Goal: Transaction & Acquisition: Purchase product/service

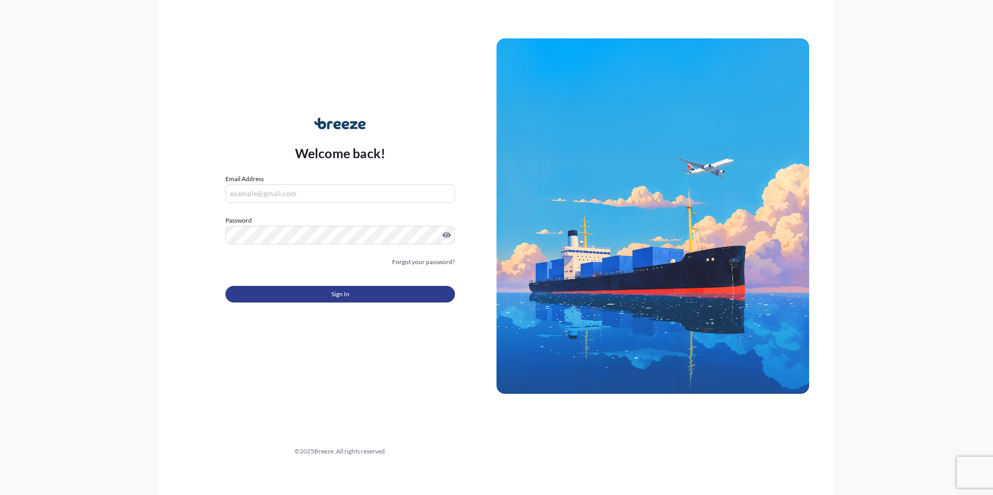
type input "[EMAIL_ADDRESS][DOMAIN_NAME]"
click at [280, 286] on button "Sign In" at bounding box center [339, 294] width 229 height 17
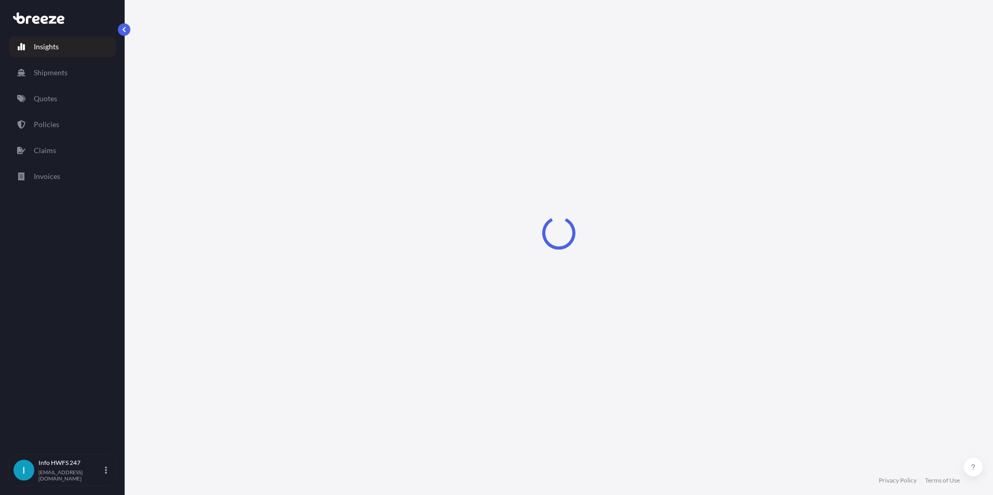
select select "2025"
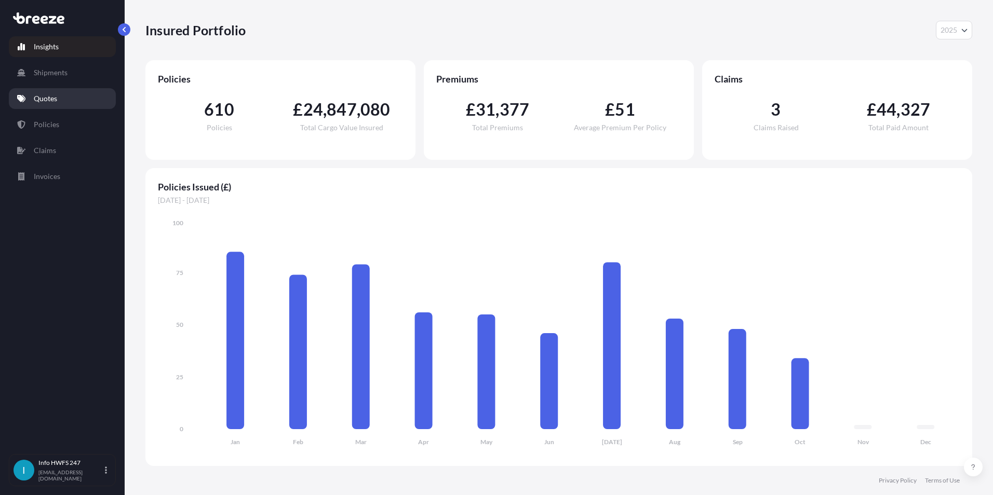
click at [52, 101] on p "Quotes" at bounding box center [45, 98] width 23 height 10
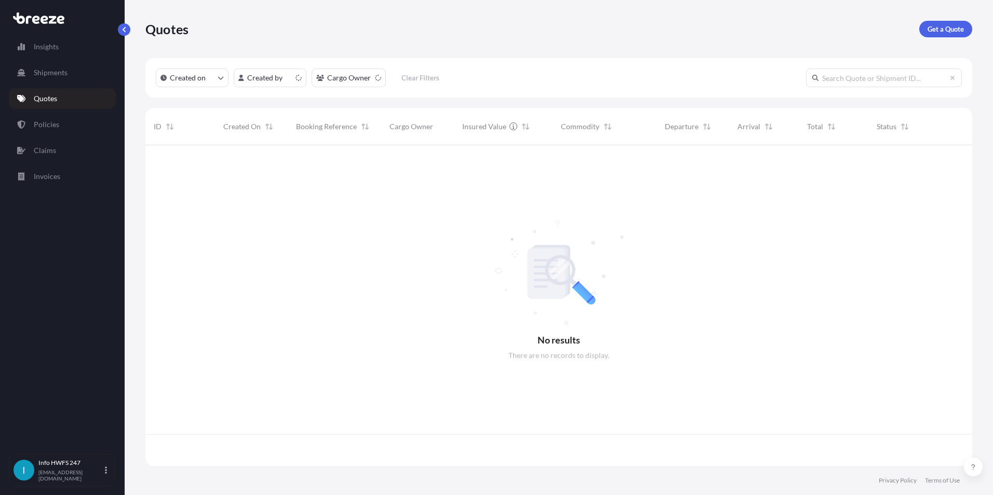
scroll to position [319, 819]
click at [933, 28] on p "Get a Quote" at bounding box center [945, 29] width 36 height 10
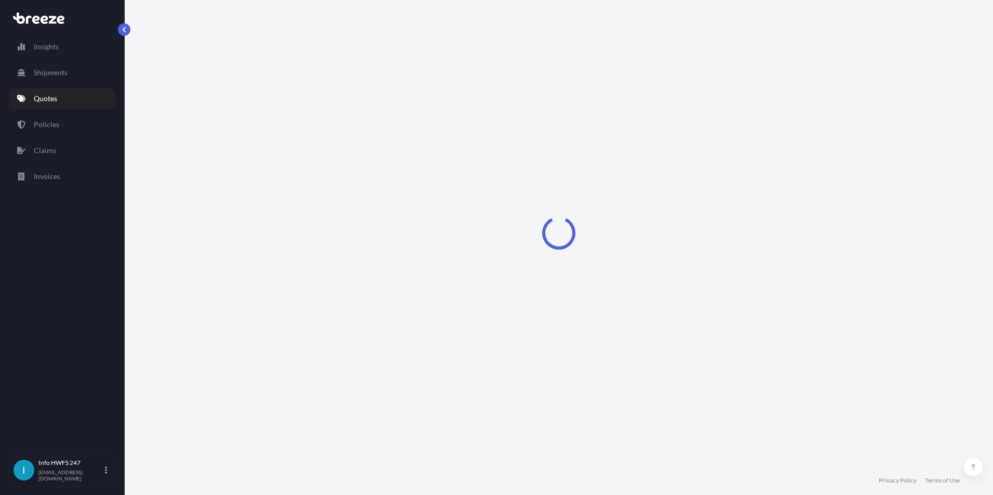
select select "Road"
select select "Air"
select select "1"
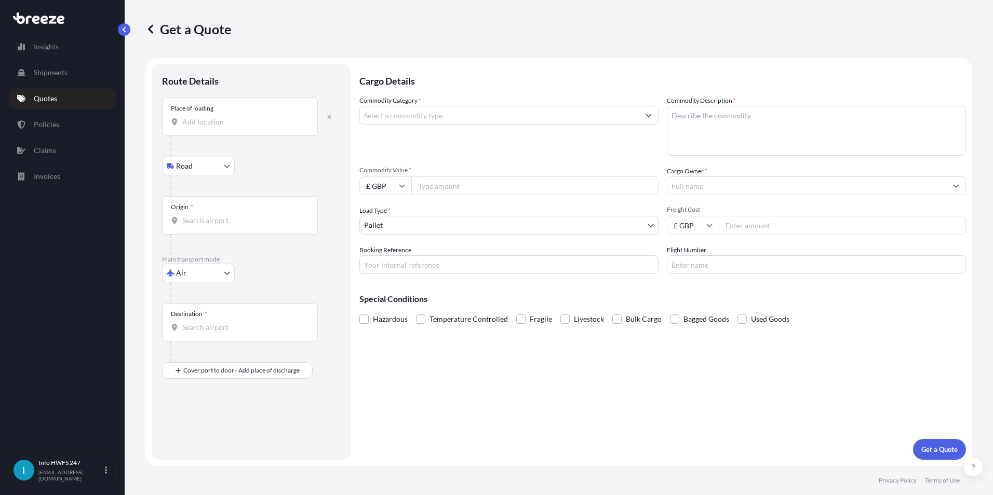
click at [209, 127] on input "Place of loading" at bounding box center [243, 122] width 123 height 10
type input "Stansted CM24 1QQ, [GEOGRAPHIC_DATA]"
click at [196, 218] on div "Origin *" at bounding box center [240, 219] width 156 height 38
click at [196, 220] on input "Origin *" at bounding box center [243, 225] width 123 height 10
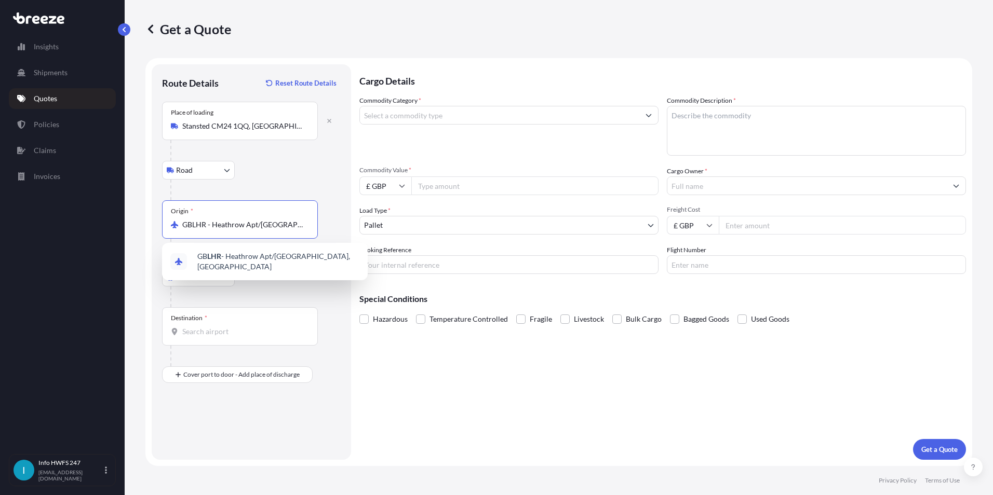
type input "GBLHR - Heathrow Apt/[GEOGRAPHIC_DATA], [GEOGRAPHIC_DATA]"
click at [204, 275] on body "5 options available. 0 options available. 1 option available. 0 options availab…" at bounding box center [496, 247] width 993 height 495
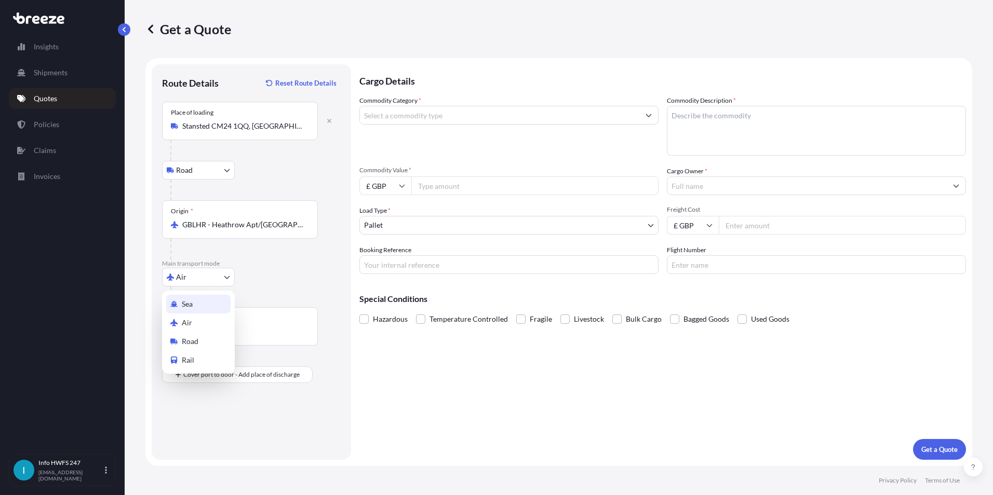
click at [235, 318] on div "Destination *" at bounding box center [240, 326] width 156 height 38
click at [235, 327] on input "Destination *" at bounding box center [243, 332] width 123 height 10
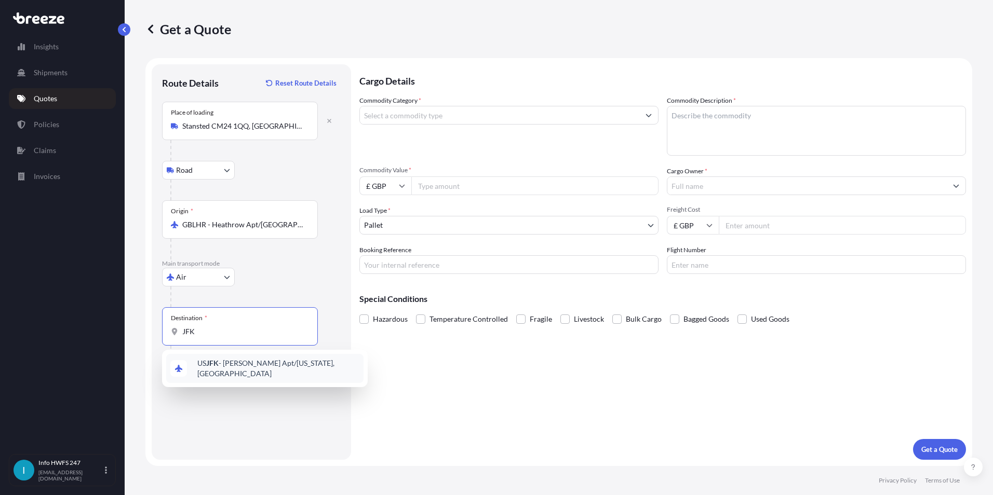
click at [262, 369] on span "US JFK - [PERSON_NAME] Apt/[US_STATE], [GEOGRAPHIC_DATA]" at bounding box center [278, 368] width 162 height 21
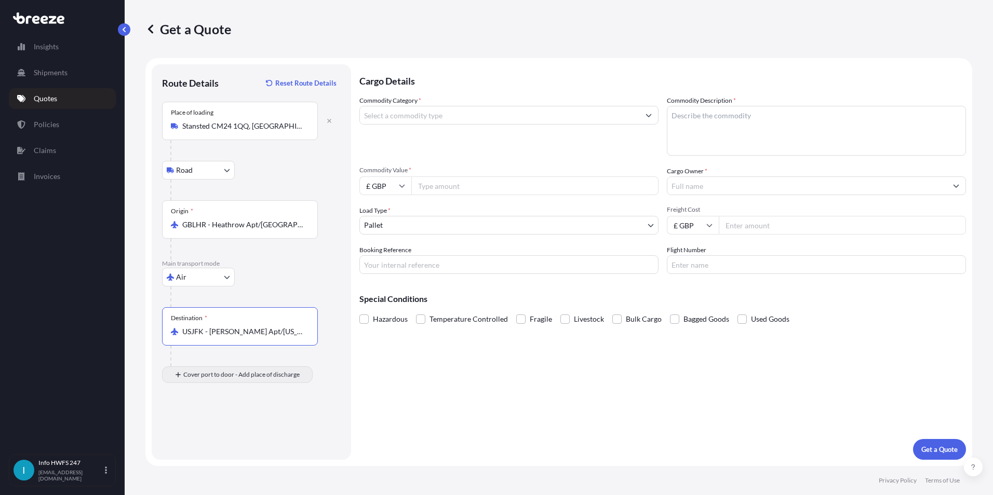
type input "USJFK - [PERSON_NAME] Apt/[US_STATE], [GEOGRAPHIC_DATA]"
click at [221, 414] on div "Place of Discharge" at bounding box center [240, 425] width 156 height 38
click at [221, 425] on input "Place of Discharge" at bounding box center [243, 430] width 123 height 10
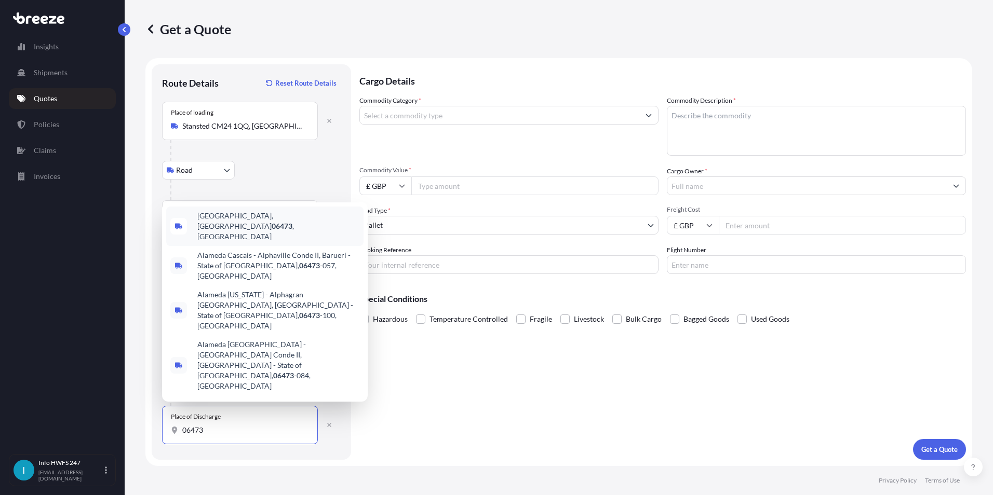
click at [246, 242] on span "[GEOGRAPHIC_DATA] , [GEOGRAPHIC_DATA]" at bounding box center [278, 226] width 162 height 31
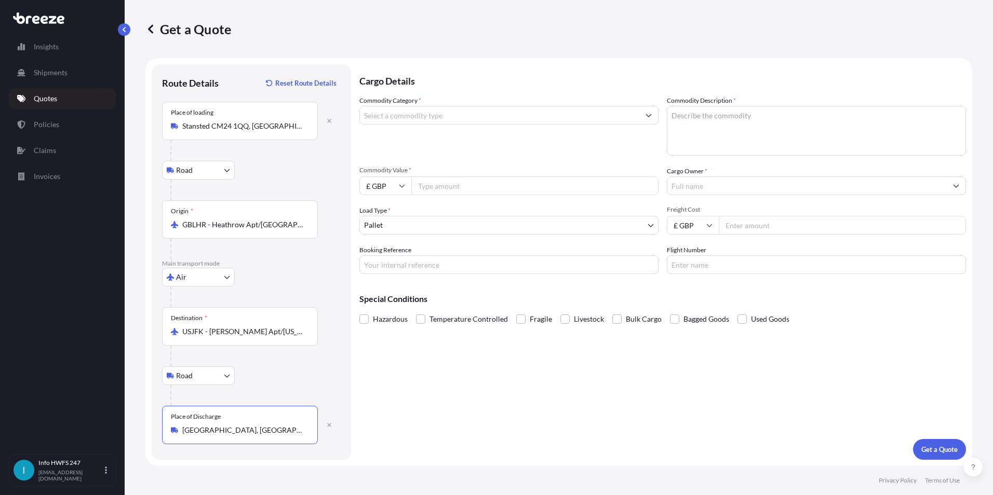
type input "[GEOGRAPHIC_DATA], [GEOGRAPHIC_DATA]"
click at [423, 114] on input "Commodity Category *" at bounding box center [499, 115] width 279 height 19
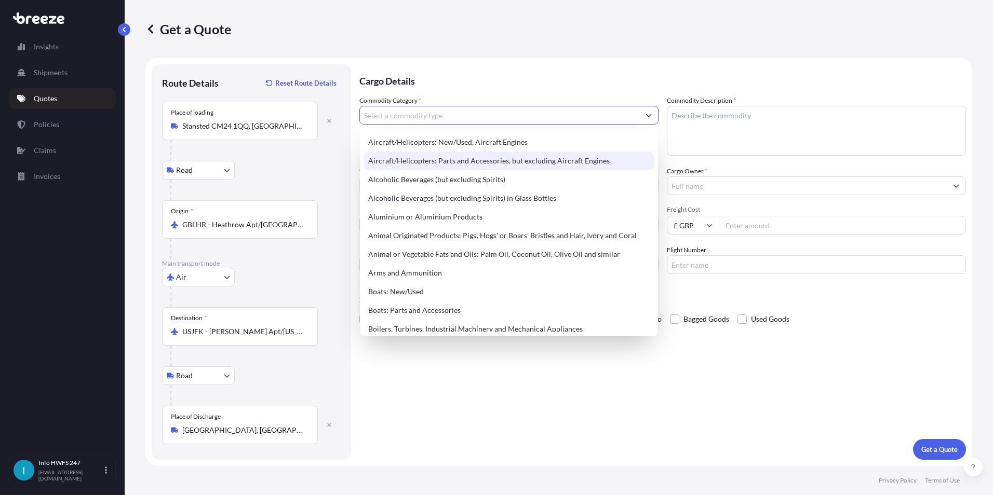
click at [425, 162] on div "Aircraft/Helicopters: Parts and Accessories, but excluding Aircraft Engines" at bounding box center [509, 161] width 290 height 19
type input "Aircraft/Helicopters: Parts and Accessories, but excluding Aircraft Engines"
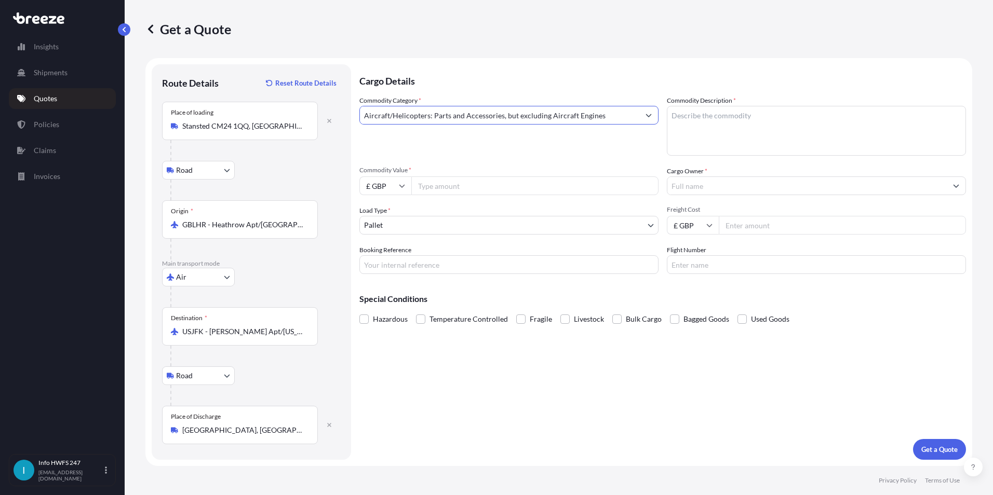
click at [712, 128] on textarea "Commodity Description *" at bounding box center [816, 131] width 299 height 50
type textarea "A"
type textarea "YOKE ASSY"
click at [401, 187] on icon at bounding box center [402, 186] width 6 height 3
click at [383, 260] on div "$ USD" at bounding box center [385, 258] width 44 height 20
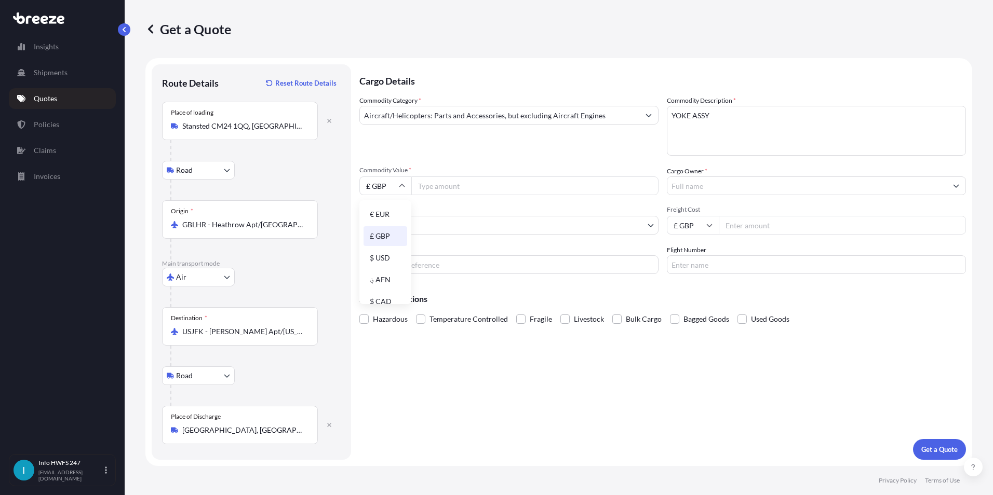
type input "$ USD"
click at [466, 185] on input "Commodity Value *" at bounding box center [534, 186] width 247 height 19
type input "171000"
click at [614, 154] on div "Commodity Category * Aircraft/Helicopters: Parts and Accessories, but excluding…" at bounding box center [508, 126] width 299 height 60
click at [701, 182] on input "Cargo Owner *" at bounding box center [806, 186] width 279 height 19
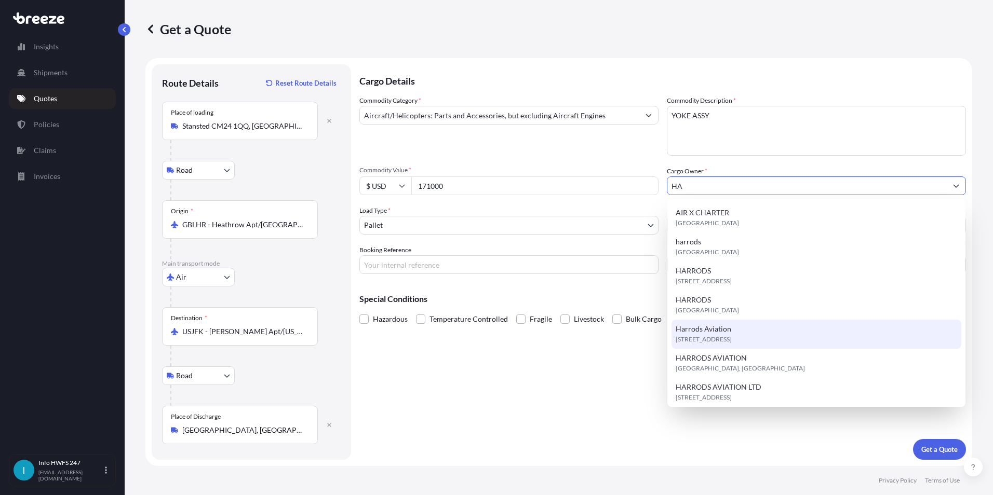
click at [732, 340] on span "[STREET_ADDRESS]" at bounding box center [703, 339] width 56 height 10
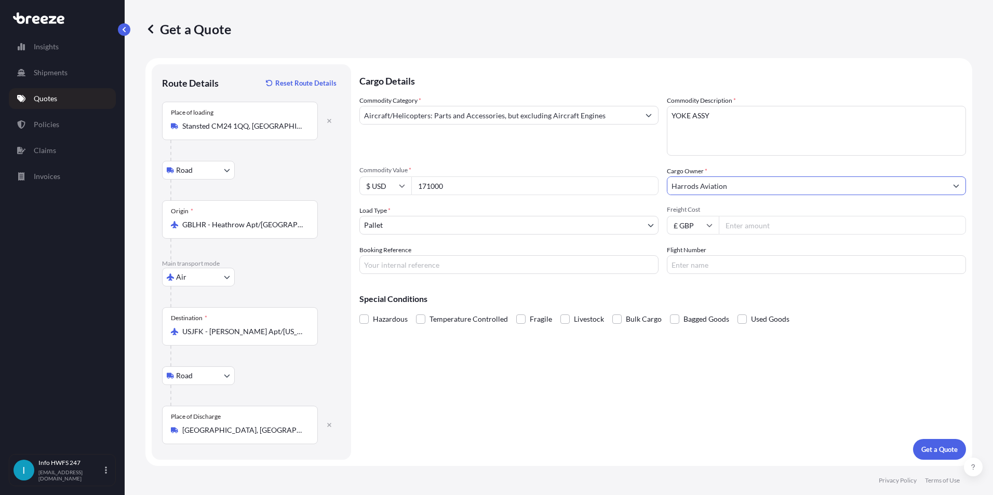
type input "Harrods Aviation"
drag, startPoint x: 464, startPoint y: 190, endPoint x: 437, endPoint y: 188, distance: 26.6
click at [437, 188] on input "171000" at bounding box center [534, 186] width 247 height 19
click at [478, 162] on div "Commodity Category * Aircraft/Helicopters: Parts and Accessories, but excluding…" at bounding box center [662, 185] width 606 height 179
click at [413, 261] on input "Booking Reference" at bounding box center [508, 264] width 299 height 19
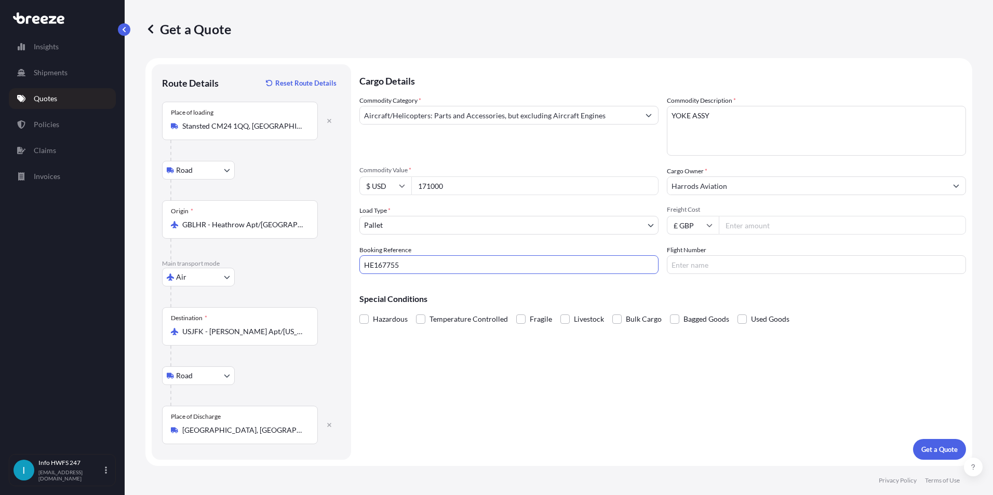
type input "HE167755"
click at [709, 259] on input "Flight Number" at bounding box center [816, 264] width 299 height 19
type input "\"
type input "AA0101"
click at [928, 448] on p "Get a Quote" at bounding box center [939, 449] width 36 height 10
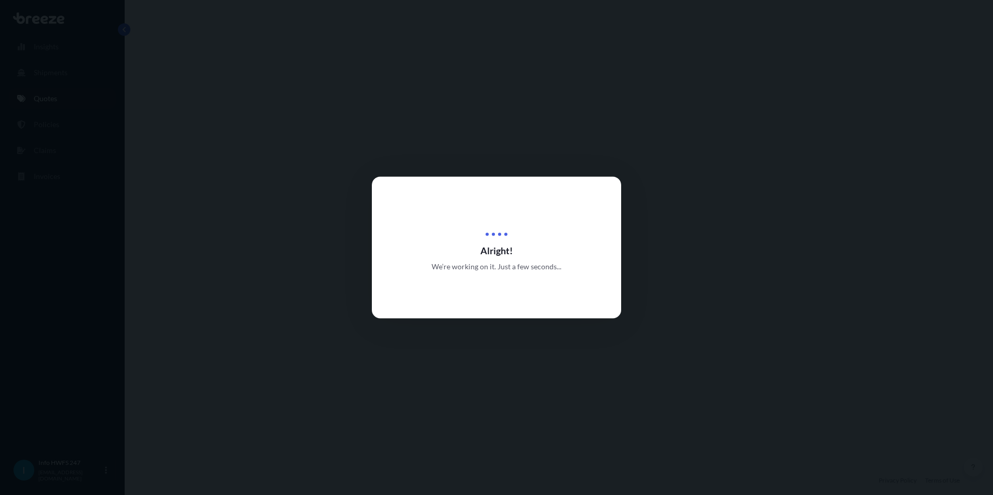
scroll to position [415, 0]
select select "Road"
select select "Air"
select select "Road"
select select "1"
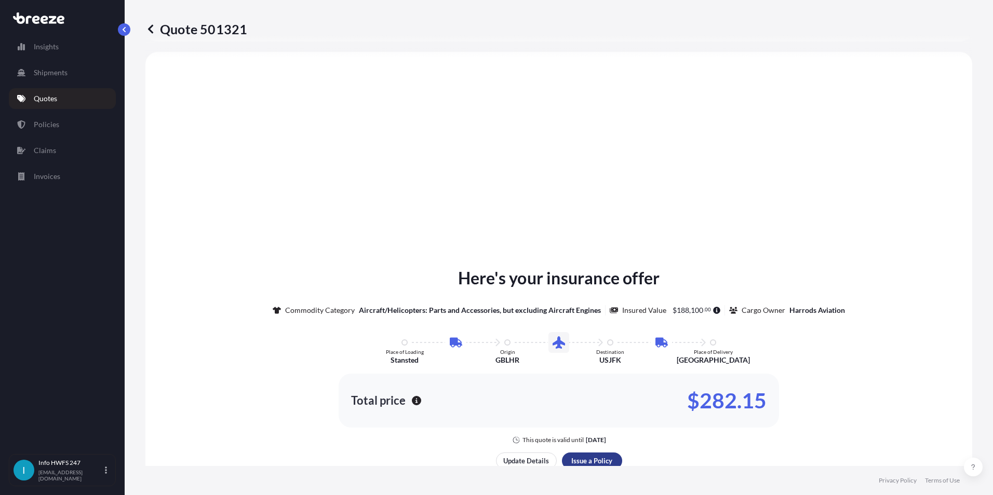
scroll to position [1349, 0]
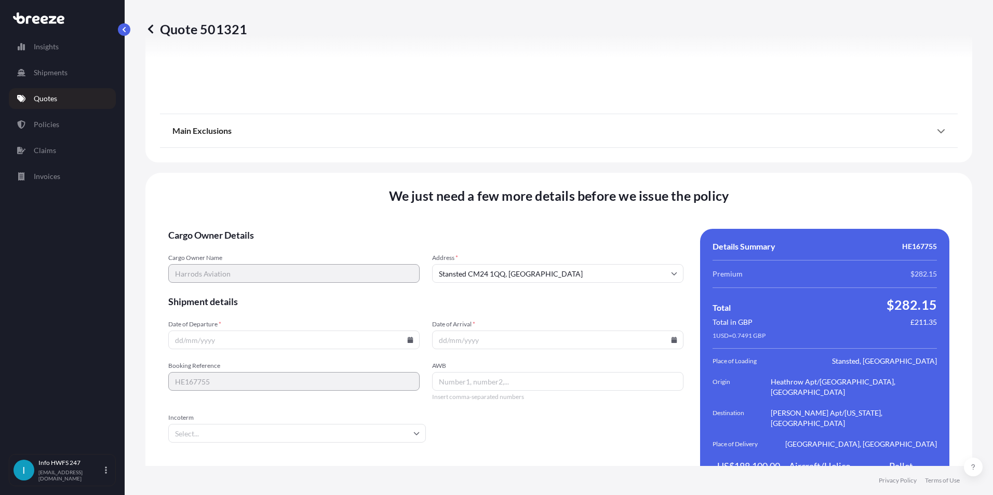
click at [275, 331] on input "Date of Departure *" at bounding box center [293, 340] width 251 height 19
click at [408, 337] on icon at bounding box center [411, 340] width 6 height 6
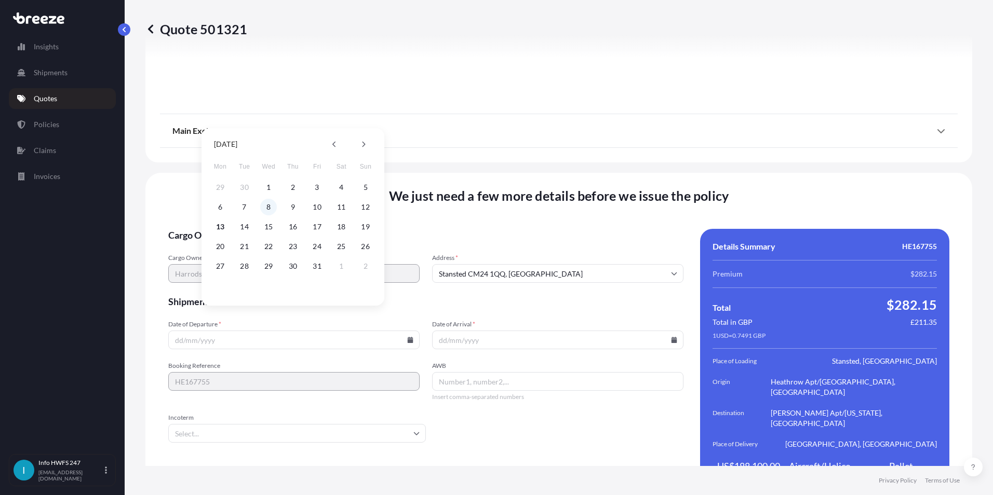
click at [271, 208] on button "8" at bounding box center [268, 207] width 17 height 17
type input "[DATE]"
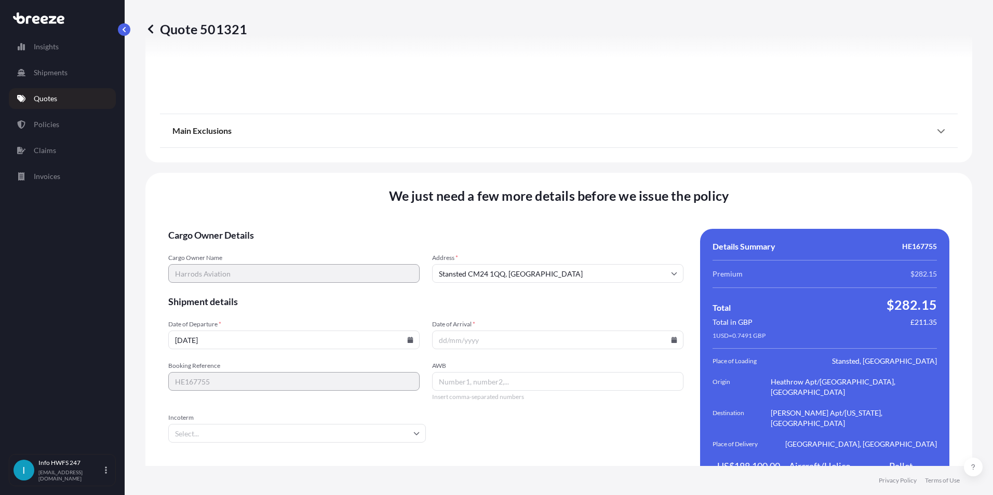
click at [663, 331] on input "Date of Arrival *" at bounding box center [557, 340] width 251 height 19
click at [671, 337] on icon at bounding box center [674, 340] width 6 height 6
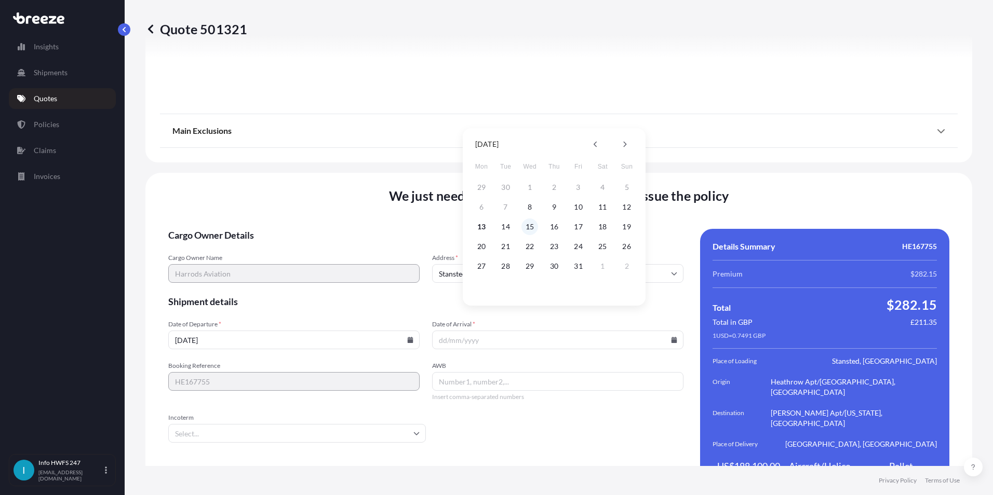
click at [534, 227] on button "15" at bounding box center [529, 227] width 17 height 17
type input "[DATE]"
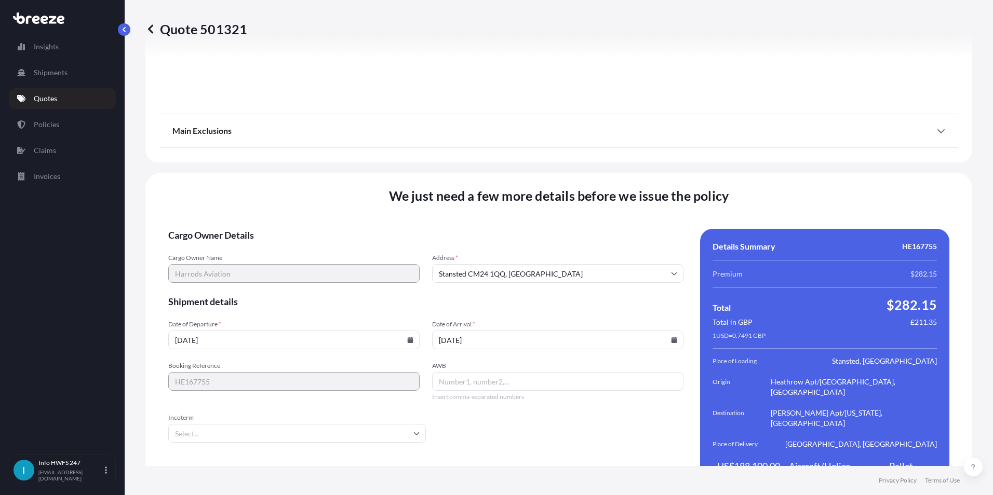
click at [474, 372] on input "AWB" at bounding box center [557, 381] width 251 height 19
type input "00116840154"
click at [346, 424] on input "Incoterm" at bounding box center [297, 433] width 258 height 19
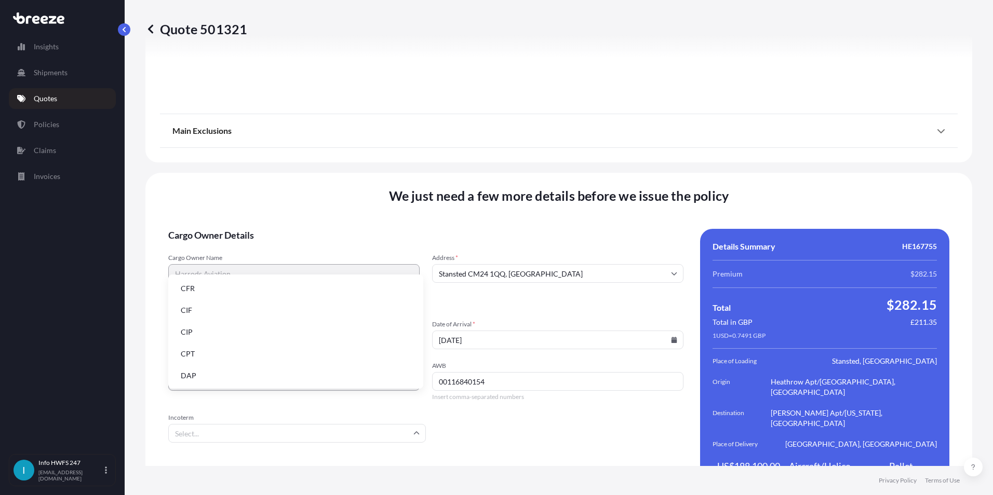
scroll to position [132, 0]
click at [194, 309] on li "EXW" at bounding box center [295, 310] width 247 height 20
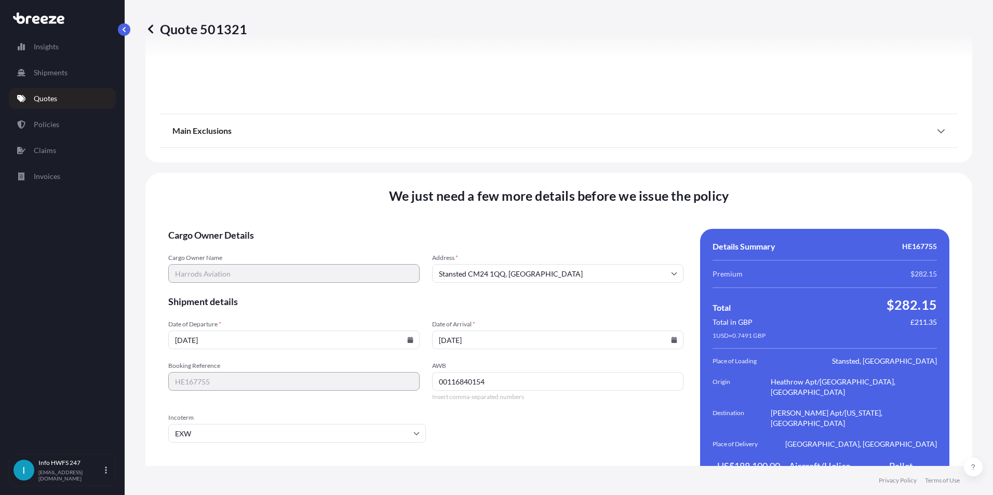
click at [629, 434] on form "Cargo Owner Details Cargo Owner Name Harrods Aviation Address * Stansted CM24 1…" at bounding box center [425, 361] width 515 height 264
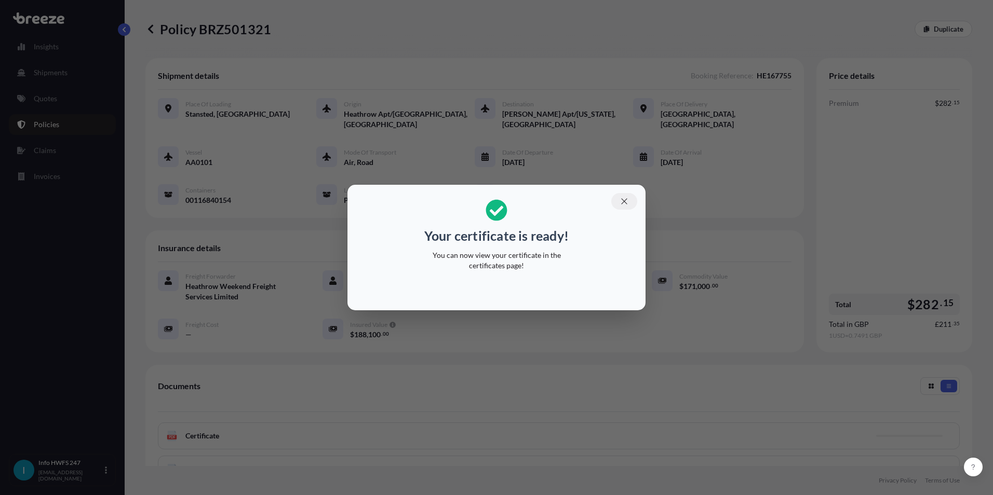
click at [628, 207] on button "button" at bounding box center [624, 201] width 26 height 17
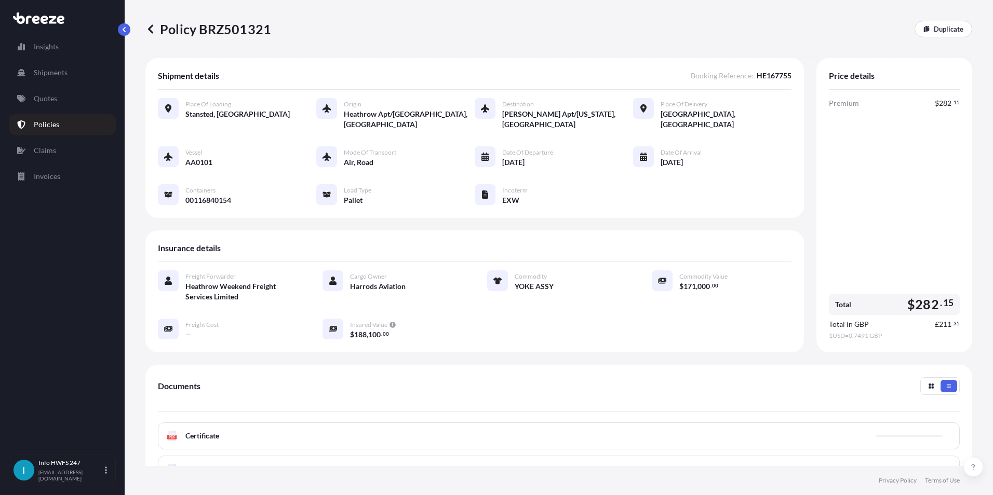
click at [273, 436] on div "PDF Certificate" at bounding box center [559, 436] width 802 height 27
click at [225, 436] on div "PDF Certificate" at bounding box center [559, 436] width 802 height 27
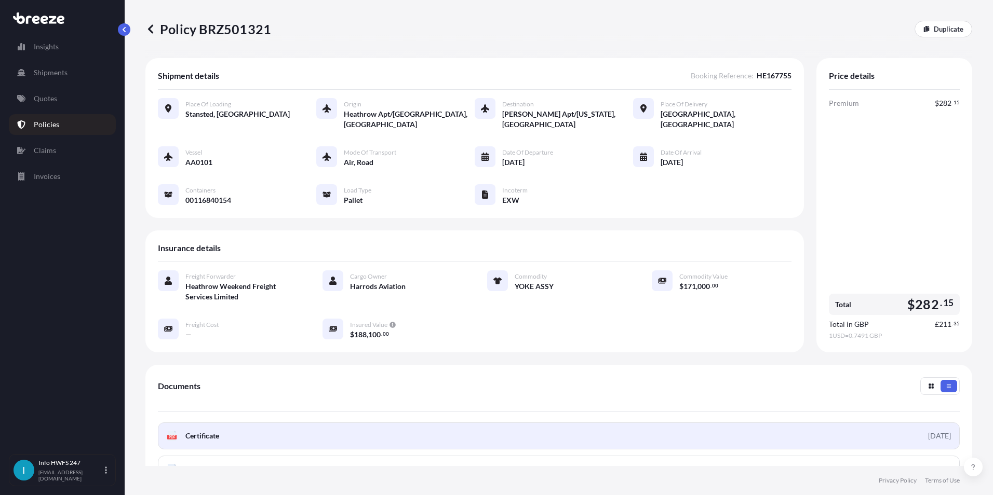
click at [211, 441] on span "Certificate" at bounding box center [202, 436] width 34 height 10
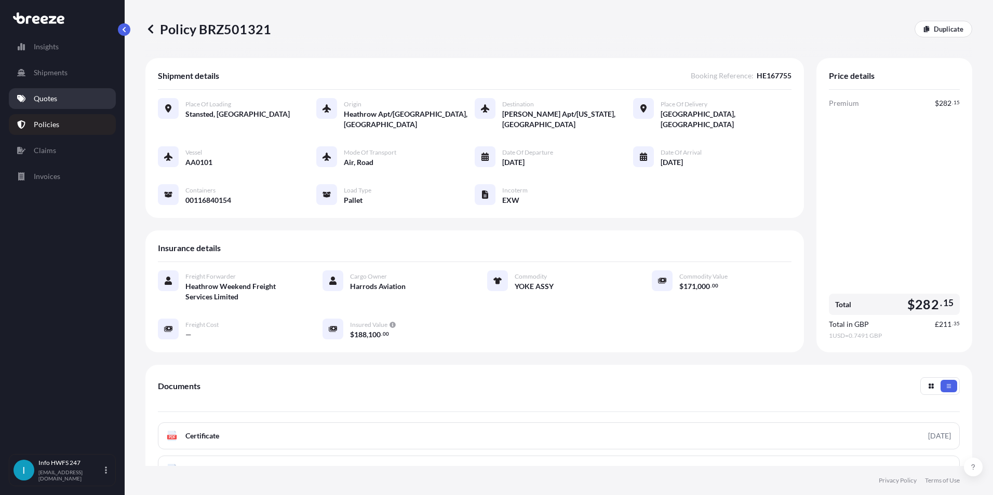
click at [60, 99] on link "Quotes" at bounding box center [62, 98] width 107 height 21
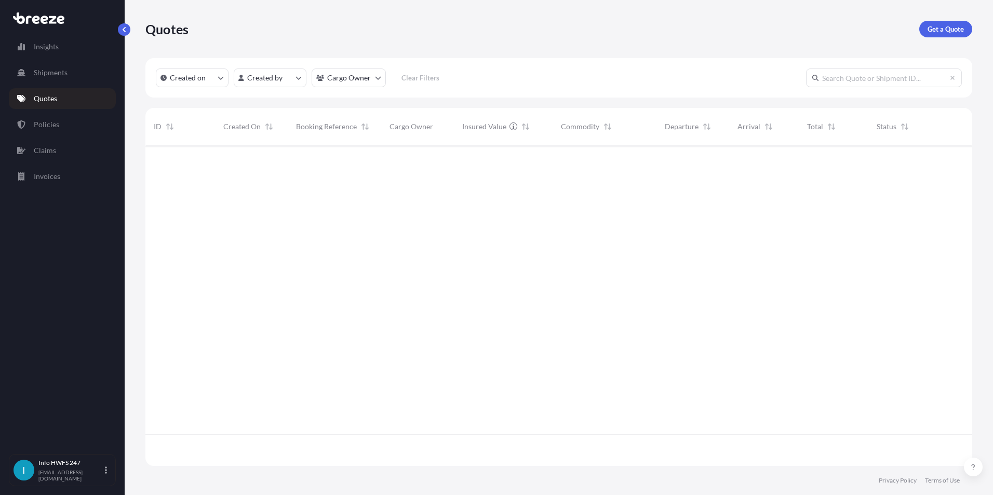
scroll to position [319, 819]
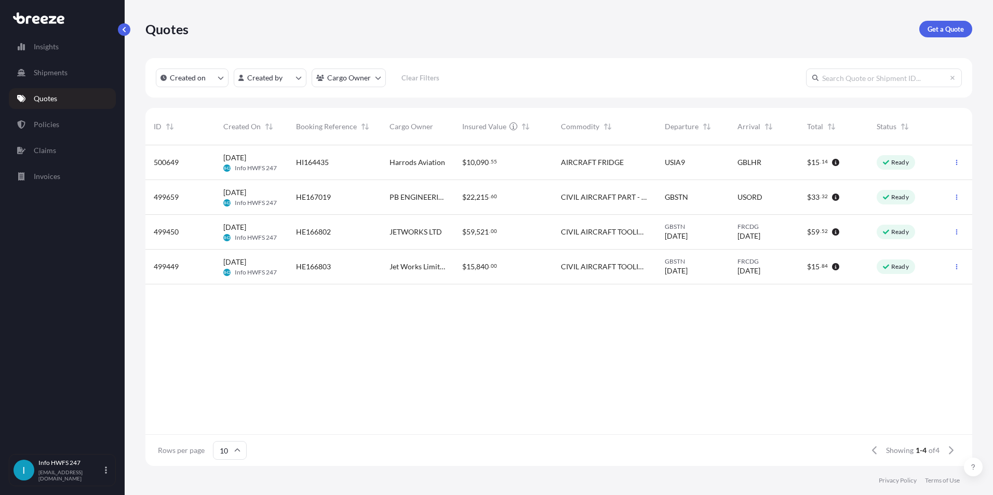
click at [917, 33] on div "Quotes Get a Quote" at bounding box center [558, 29] width 827 height 17
click at [937, 22] on link "Get a Quote" at bounding box center [945, 29] width 53 height 17
select select "Road"
select select "Air"
select select "1"
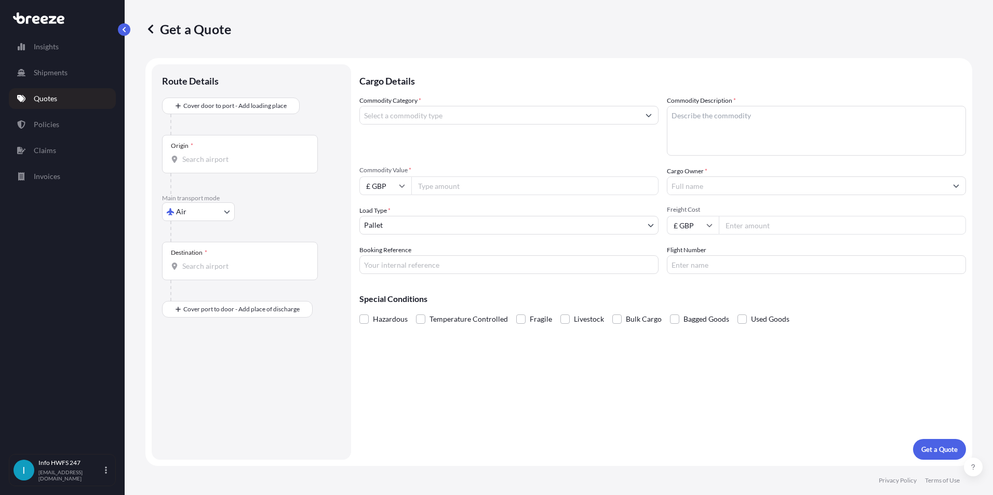
click at [243, 115] on div "Cover door to port - Add loading place" at bounding box center [231, 106] width 120 height 19
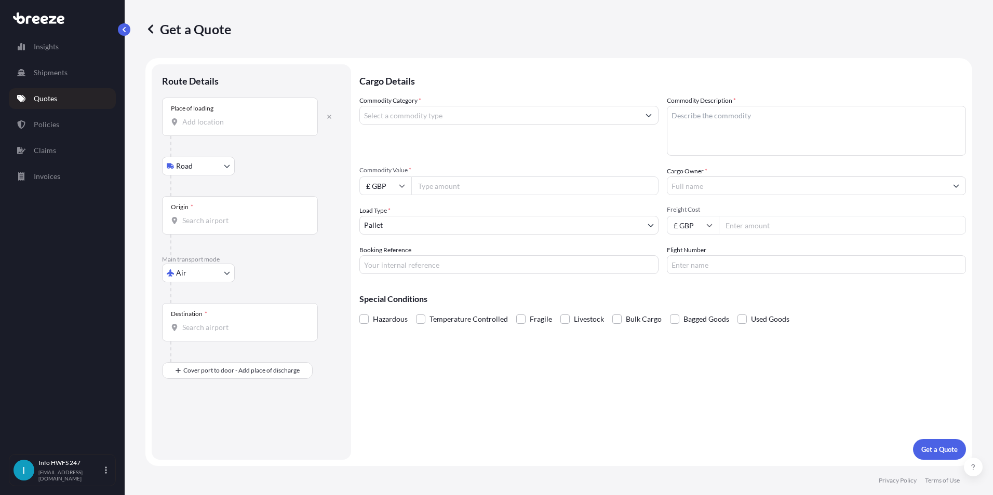
click at [222, 136] on div "Place of loading" at bounding box center [240, 117] width 156 height 38
click at [222, 127] on input "Place of loading" at bounding box center [243, 122] width 123 height 10
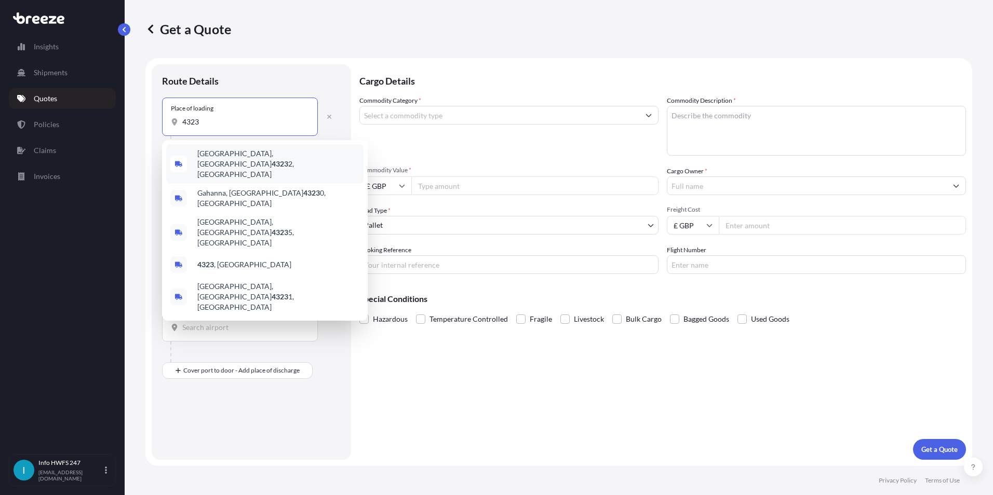
drag, startPoint x: 198, startPoint y: 125, endPoint x: 163, endPoint y: 125, distance: 34.8
click at [163, 125] on div "Place of loading 4323" at bounding box center [240, 117] width 156 height 38
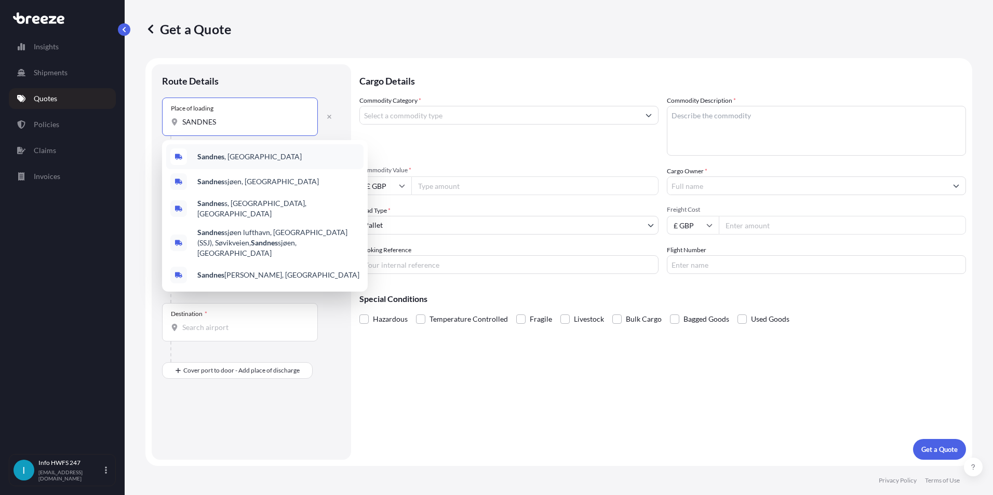
click at [200, 153] on b "Sandnes" at bounding box center [210, 156] width 27 height 9
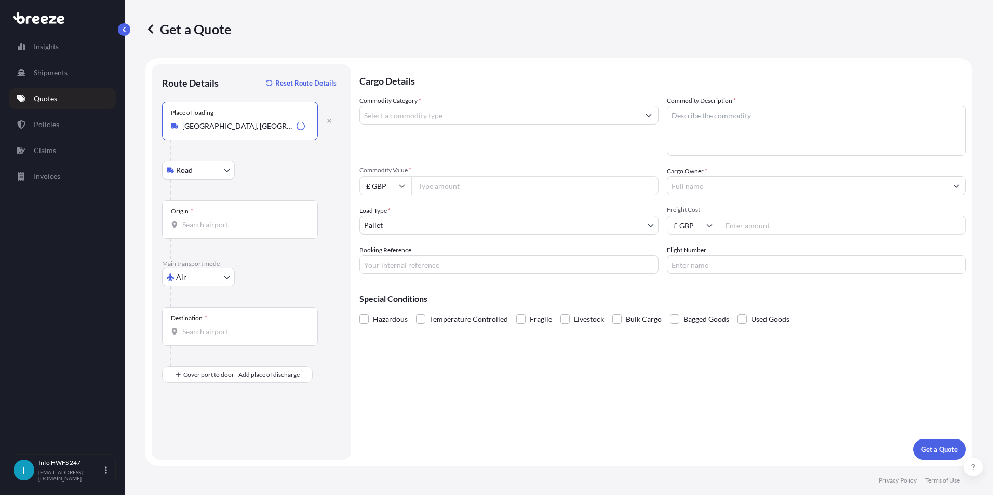
type input "[GEOGRAPHIC_DATA], [GEOGRAPHIC_DATA]"
click at [212, 224] on input "Origin *" at bounding box center [243, 225] width 123 height 10
click at [210, 174] on body "5 options available. 0 options available. 5 options available. 0 options availa…" at bounding box center [496, 247] width 993 height 495
click at [201, 216] on div "Rail" at bounding box center [198, 216] width 64 height 19
click at [213, 172] on body "0 options available. 5 options available. 0 options available. Insights Shipmen…" at bounding box center [496, 247] width 993 height 495
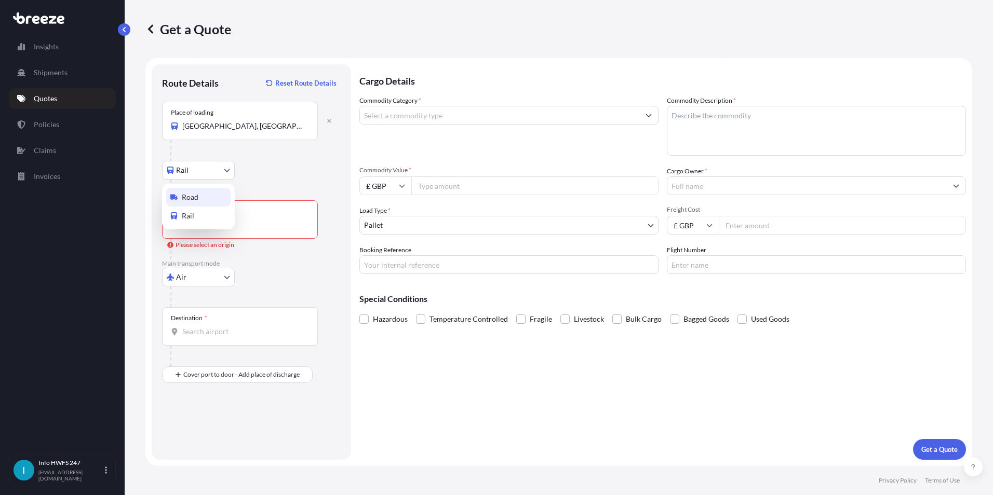
click at [197, 196] on span "Road" at bounding box center [190, 197] width 17 height 10
select select "Road"
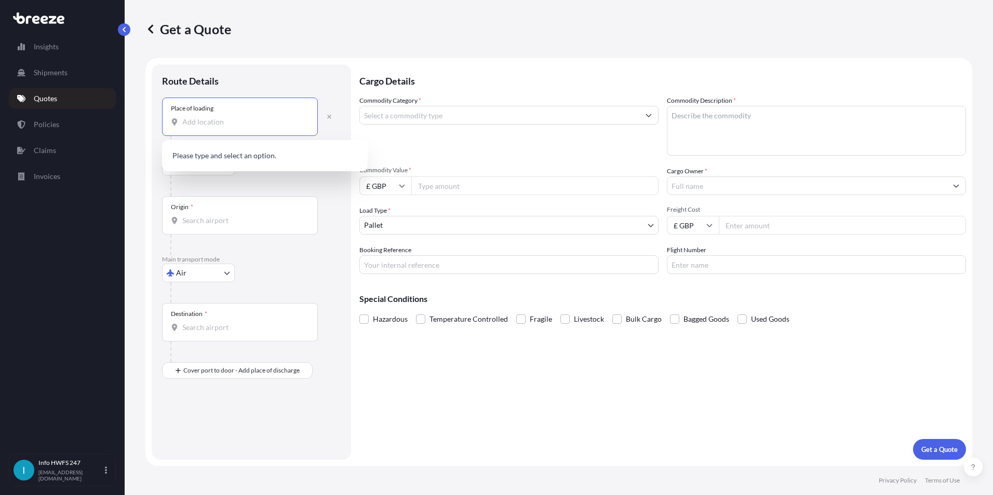
click at [219, 125] on input "Place of loading" at bounding box center [243, 122] width 123 height 10
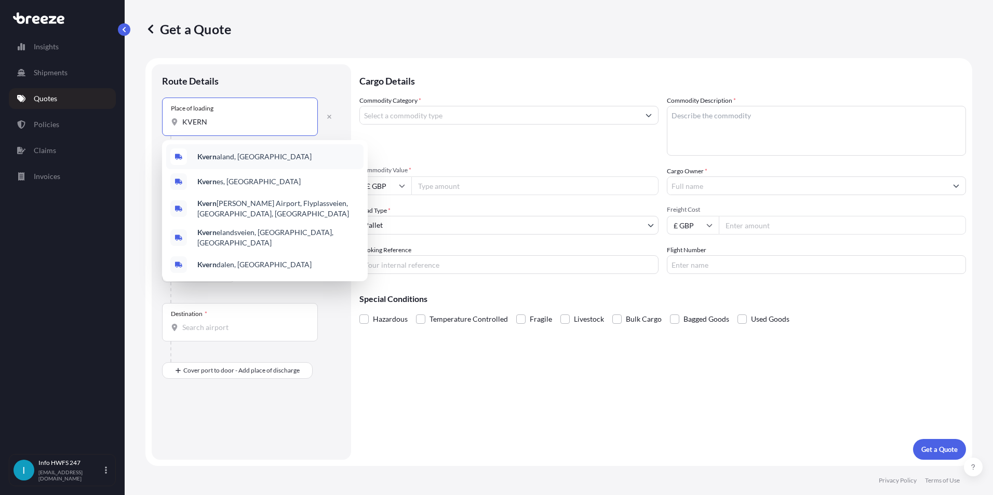
click at [233, 156] on span "Kvern aland, [GEOGRAPHIC_DATA]" at bounding box center [254, 157] width 114 height 10
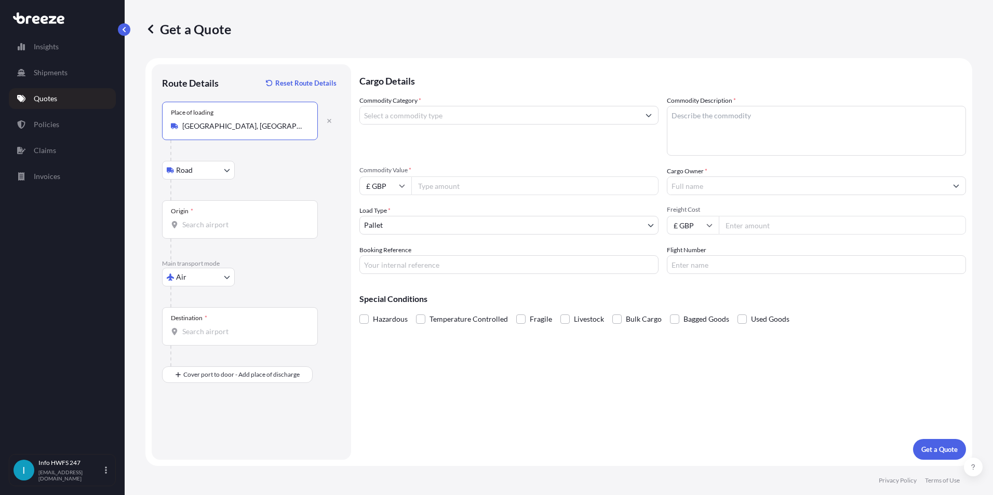
type input "[GEOGRAPHIC_DATA], [GEOGRAPHIC_DATA]"
click at [206, 218] on div "Origin *" at bounding box center [240, 219] width 156 height 38
click at [206, 220] on input "Origin *" at bounding box center [243, 225] width 123 height 10
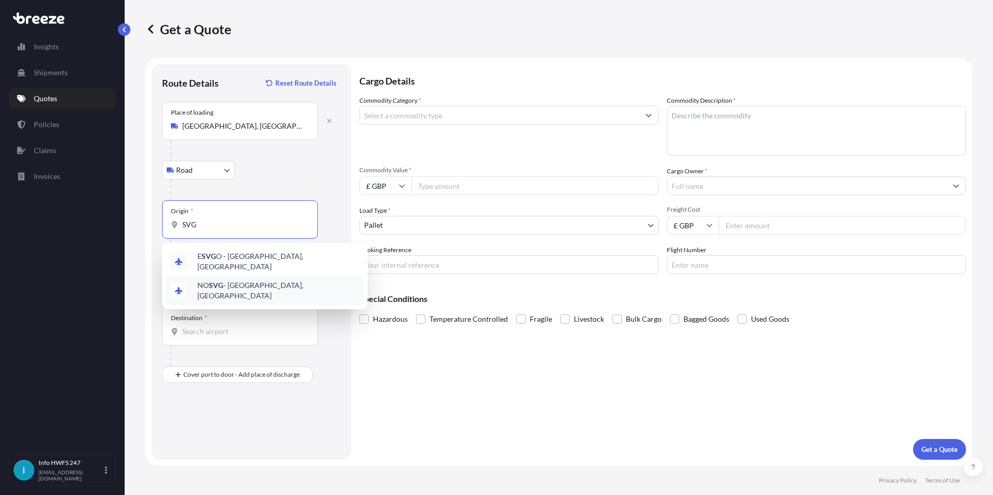
click at [248, 287] on span "NO SVG - [GEOGRAPHIC_DATA], [GEOGRAPHIC_DATA]" at bounding box center [278, 290] width 162 height 21
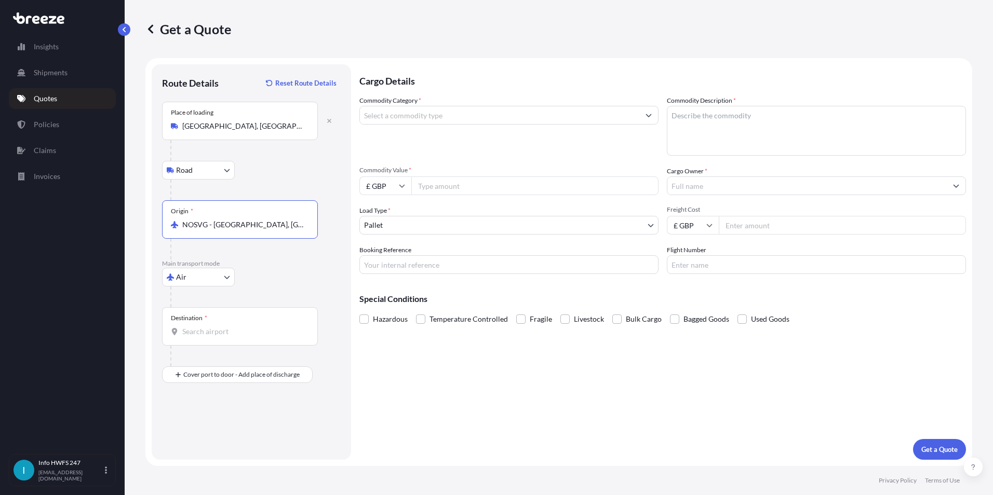
type input "NOSVG - [GEOGRAPHIC_DATA], [GEOGRAPHIC_DATA]"
click at [206, 325] on div "Destination *" at bounding box center [240, 326] width 156 height 38
click at [206, 327] on input "Destination *" at bounding box center [243, 332] width 123 height 10
type input "GBLHR - Heathrow Apt/[GEOGRAPHIC_DATA], [GEOGRAPHIC_DATA]"
click at [215, 418] on div "Place of Discharge" at bounding box center [196, 417] width 50 height 8
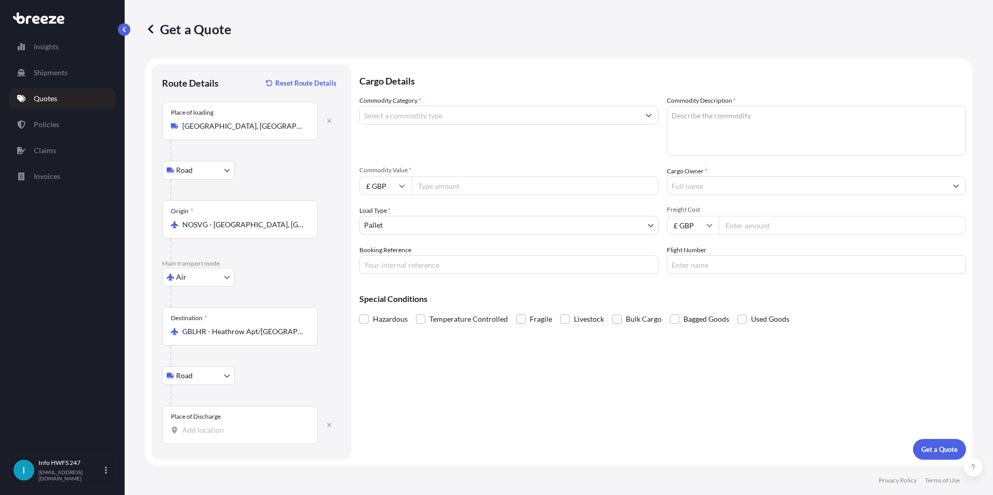
click at [215, 425] on input "Place of Discharge" at bounding box center [243, 430] width 123 height 10
click at [238, 469] on span "Stansted CM24 1QQ , [GEOGRAPHIC_DATA]" at bounding box center [268, 465] width 142 height 10
type input "Stansted CM24 1QQ, [GEOGRAPHIC_DATA]"
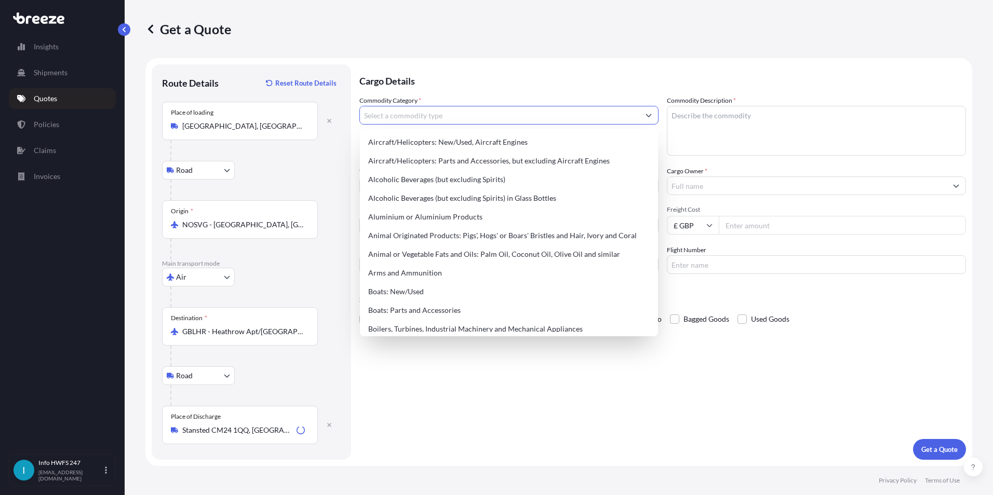
click at [425, 119] on input "Commodity Category *" at bounding box center [499, 115] width 279 height 19
click at [432, 158] on div "Aircraft/Helicopters: Parts and Accessories, but excluding Aircraft Engines" at bounding box center [509, 161] width 290 height 19
type input "Aircraft/Helicopters: Parts and Accessories, but excluding Aircraft Engines"
click at [725, 137] on textarea "Commodity Description *" at bounding box center [816, 131] width 299 height 50
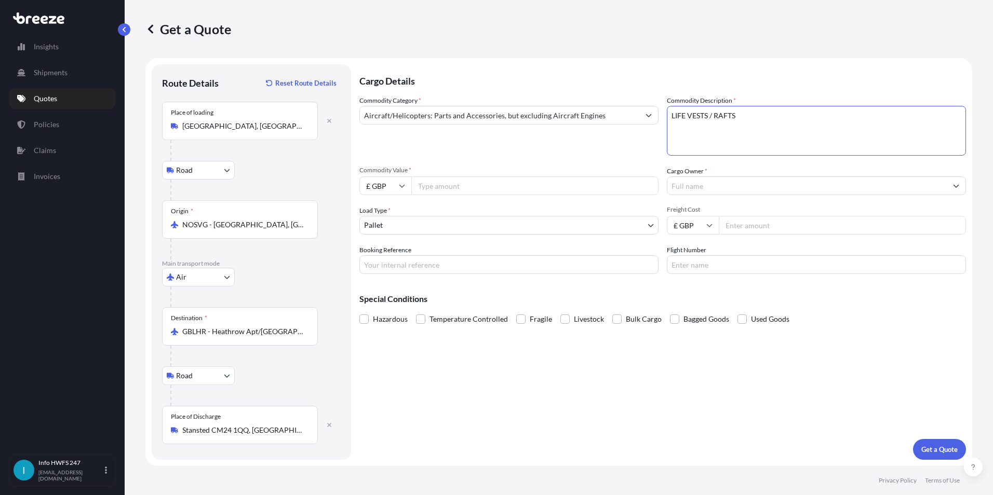
type textarea "LIFE VESTS / RAFTS"
drag, startPoint x: 408, startPoint y: 184, endPoint x: 401, endPoint y: 186, distance: 6.6
click at [407, 184] on input "£ GBP" at bounding box center [385, 186] width 52 height 19
drag, startPoint x: 382, startPoint y: 259, endPoint x: 418, endPoint y: 205, distance: 64.8
click at [385, 255] on div "$ USD" at bounding box center [385, 258] width 44 height 20
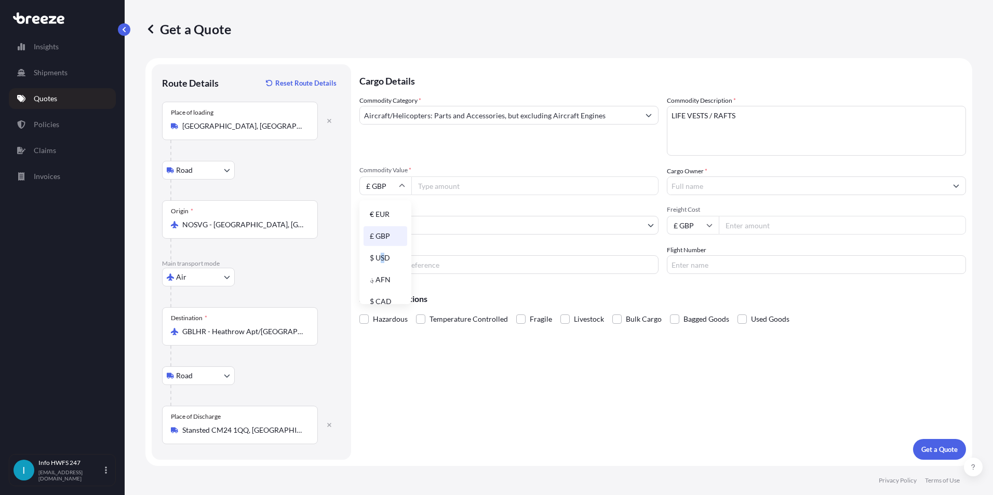
type input "$ USD"
click at [432, 184] on input "Commodity Value *" at bounding box center [534, 186] width 247 height 19
click at [525, 185] on input "Commodity Value *" at bounding box center [534, 186] width 247 height 19
type input "15790"
click at [462, 266] on input "Booking Reference" at bounding box center [508, 264] width 299 height 19
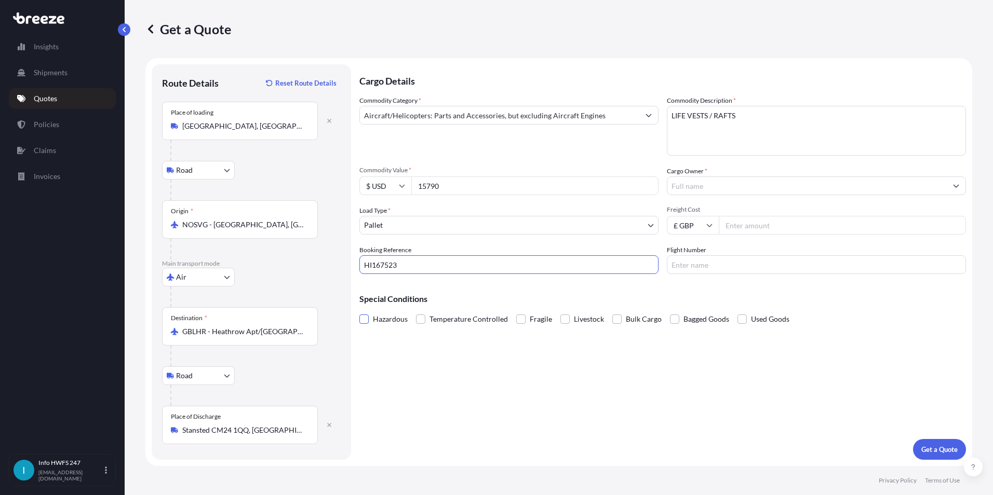
type input "HI167523"
click at [364, 318] on span at bounding box center [363, 319] width 9 height 9
click at [359, 311] on input "Hazardous" at bounding box center [359, 311] width 0 height 0
click at [707, 273] on input "Flight Number" at bounding box center [816, 264] width 299 height 19
type input "Q7"
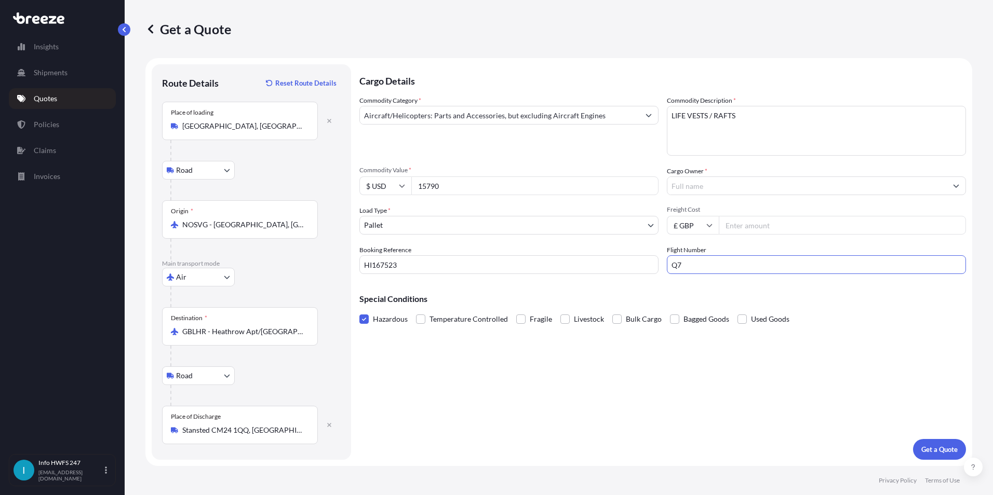
click at [709, 184] on input "Cargo Owner *" at bounding box center [806, 186] width 279 height 19
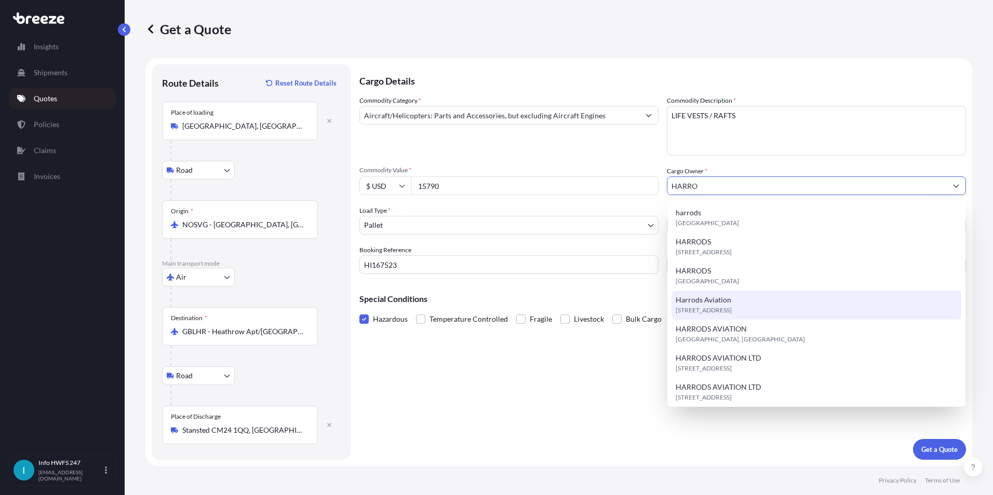
click at [732, 310] on span "[STREET_ADDRESS]" at bounding box center [703, 310] width 56 height 10
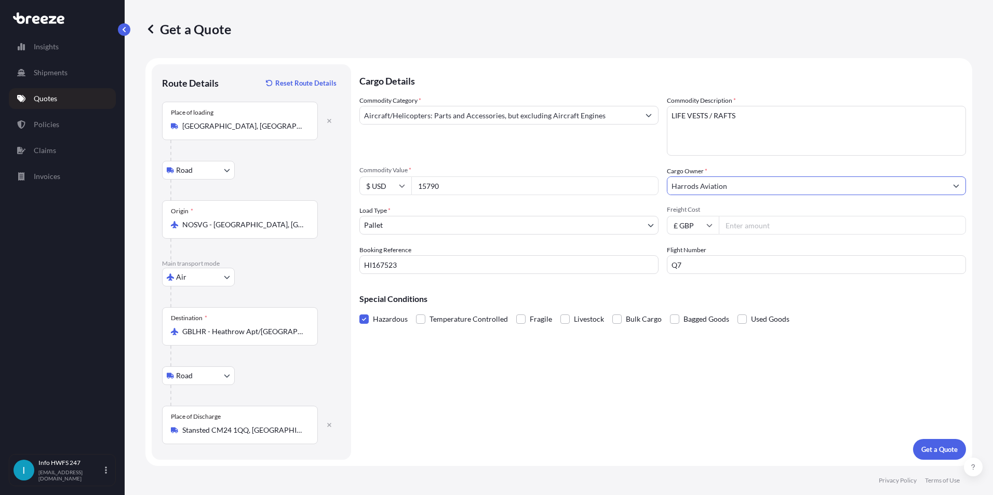
type input "Harrods Aviation"
click at [935, 439] on button "Get a Quote" at bounding box center [939, 449] width 53 height 21
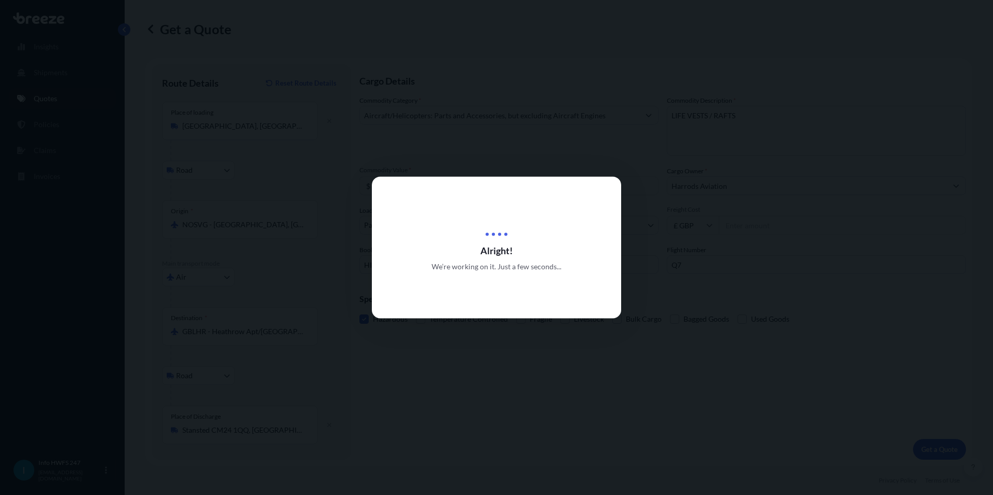
click at [937, 447] on div at bounding box center [496, 247] width 993 height 495
select select "Road"
select select "Air"
select select "Road"
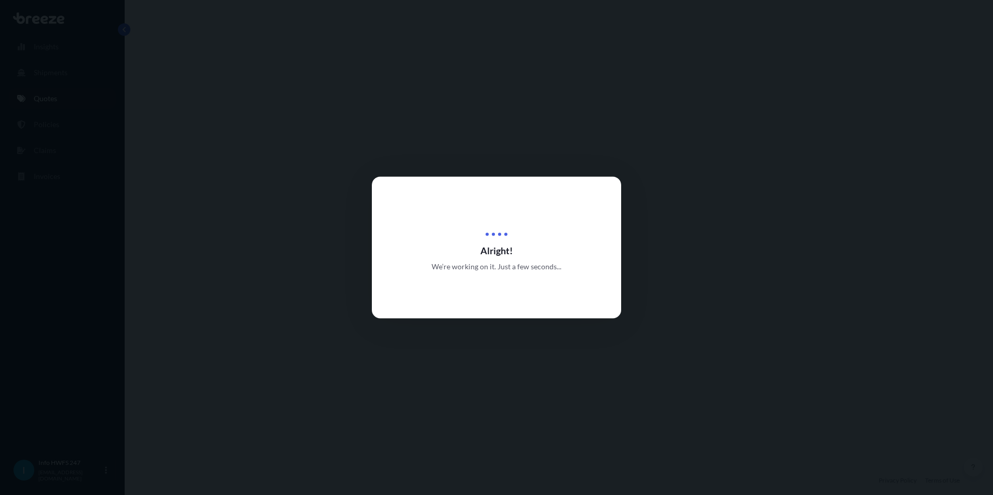
select select "1"
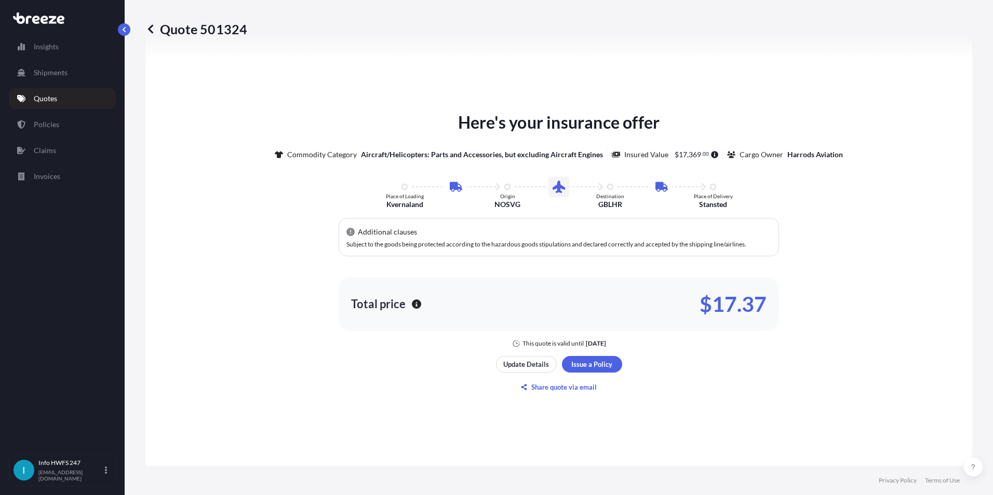
click at [620, 370] on div "Here's your insurance offer Commodity Category Aircraft/Helicopters: Parts and …" at bounding box center [558, 253] width 797 height 684
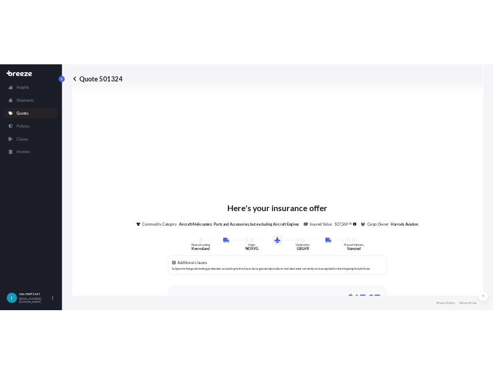
scroll to position [1408, 0]
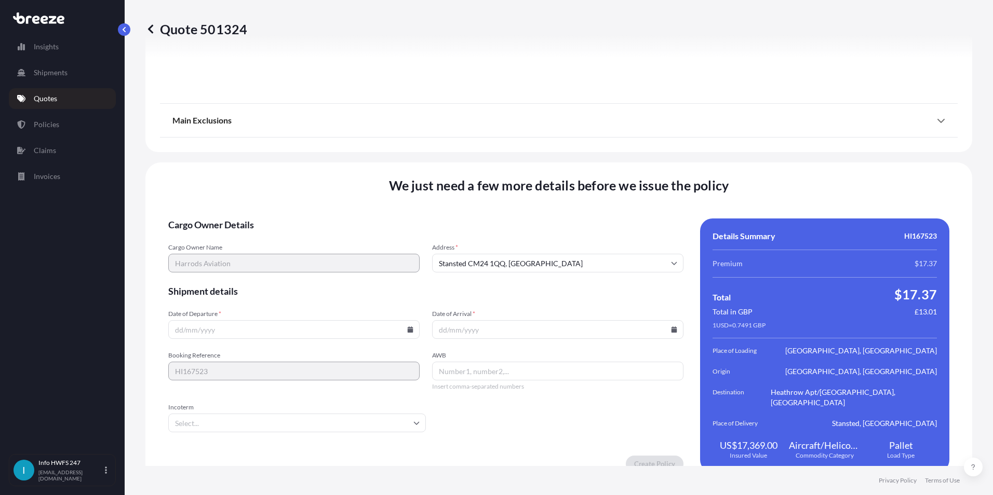
click at [412, 320] on input "Date of Departure *" at bounding box center [293, 329] width 251 height 19
click at [409, 327] on icon at bounding box center [411, 330] width 6 height 6
click at [319, 185] on button "3" at bounding box center [317, 187] width 17 height 17
type input "[DATE]"
click at [669, 323] on input "Date of Arrival *" at bounding box center [557, 329] width 251 height 19
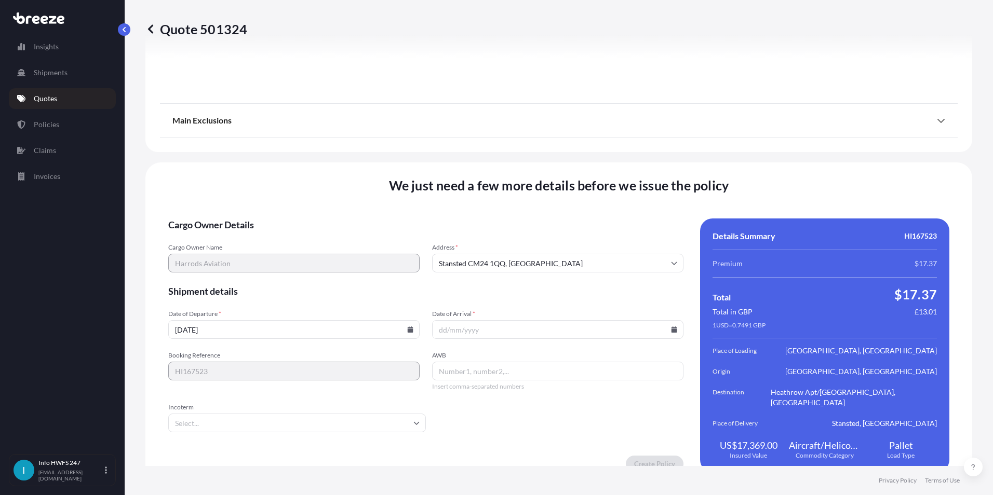
click at [671, 327] on icon at bounding box center [674, 330] width 6 height 6
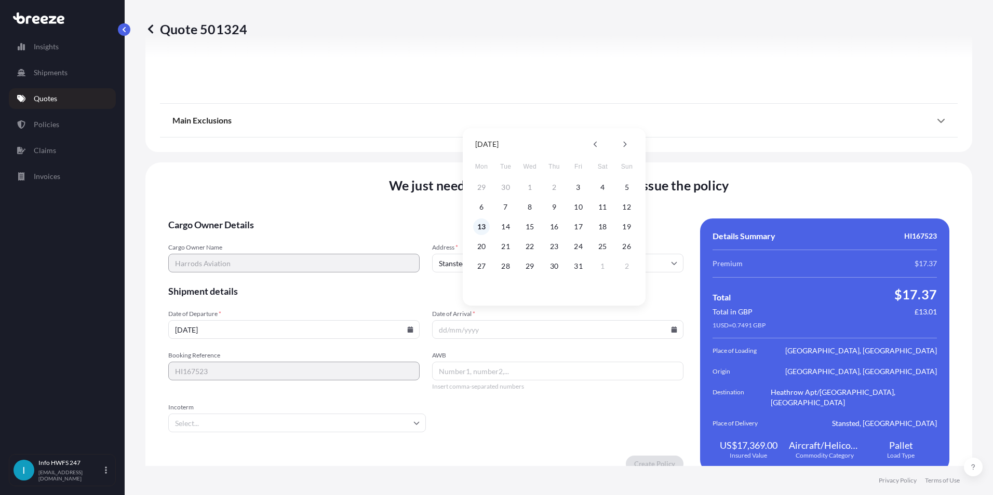
click at [484, 223] on button "13" at bounding box center [481, 227] width 17 height 17
type input "[DATE]"
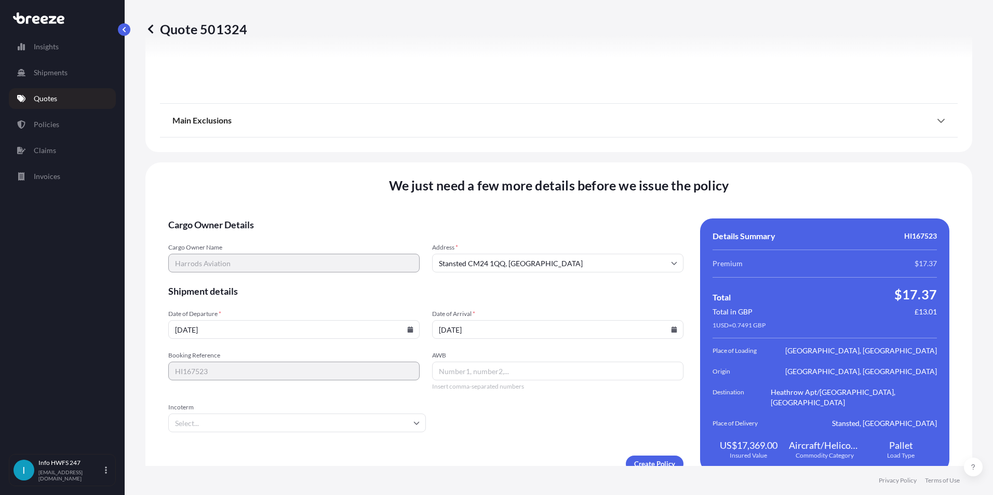
click at [476, 362] on input "AWB" at bounding box center [557, 371] width 251 height 19
drag, startPoint x: 377, startPoint y: 400, endPoint x: 359, endPoint y: 415, distance: 24.0
click at [375, 404] on div "Incoterm" at bounding box center [297, 417] width 258 height 29
type input "61560257551"
click at [359, 415] on input "Incoterm" at bounding box center [297, 423] width 258 height 19
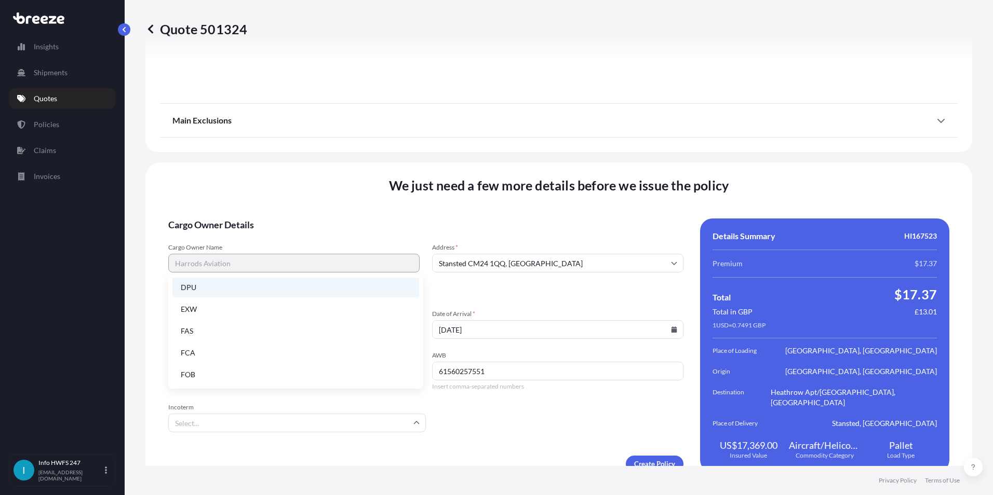
scroll to position [80, 0]
click at [201, 360] on li "EXW" at bounding box center [295, 361] width 247 height 20
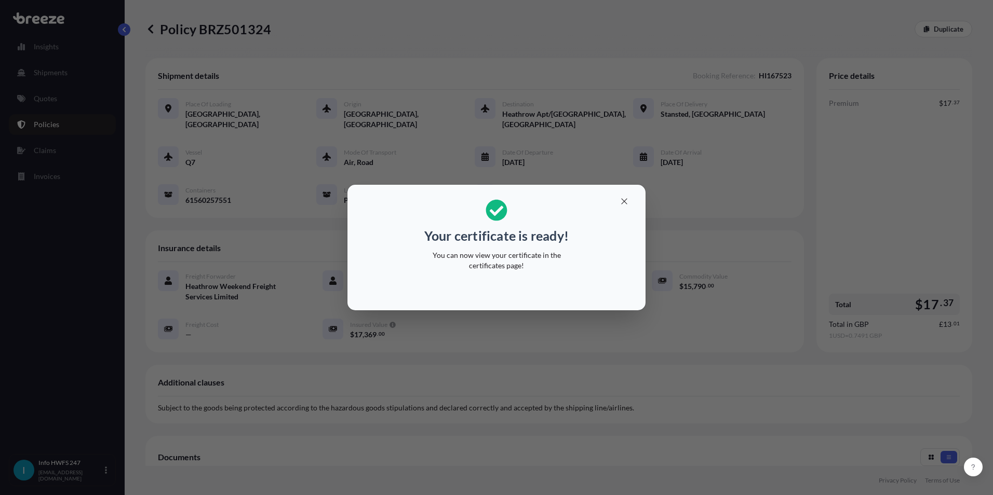
click at [518, 255] on p "You can now view your certificate in the certificates page!" at bounding box center [496, 260] width 160 height 21
click at [618, 205] on button "button" at bounding box center [624, 201] width 26 height 17
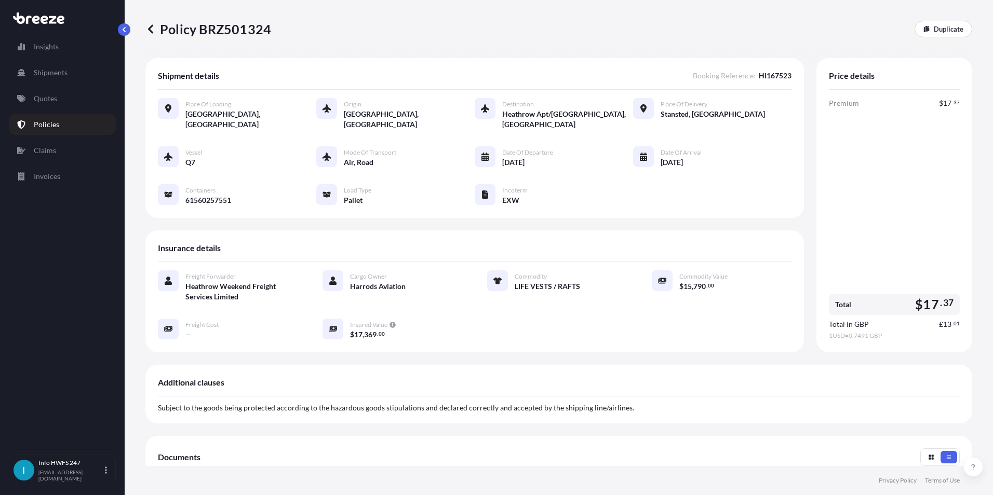
scroll to position [52, 0]
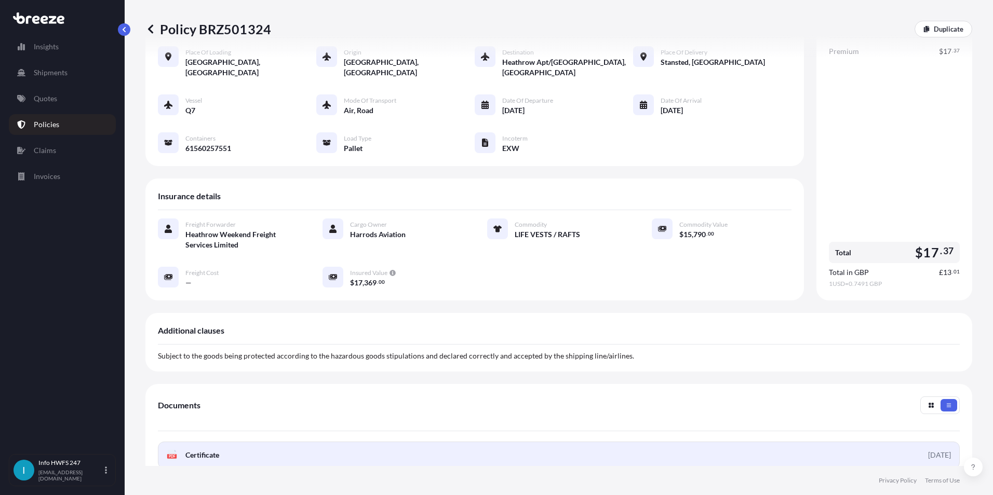
click at [202, 463] on link "PDF Certificate [DATE]" at bounding box center [559, 455] width 802 height 27
